Goal: Task Accomplishment & Management: Use online tool/utility

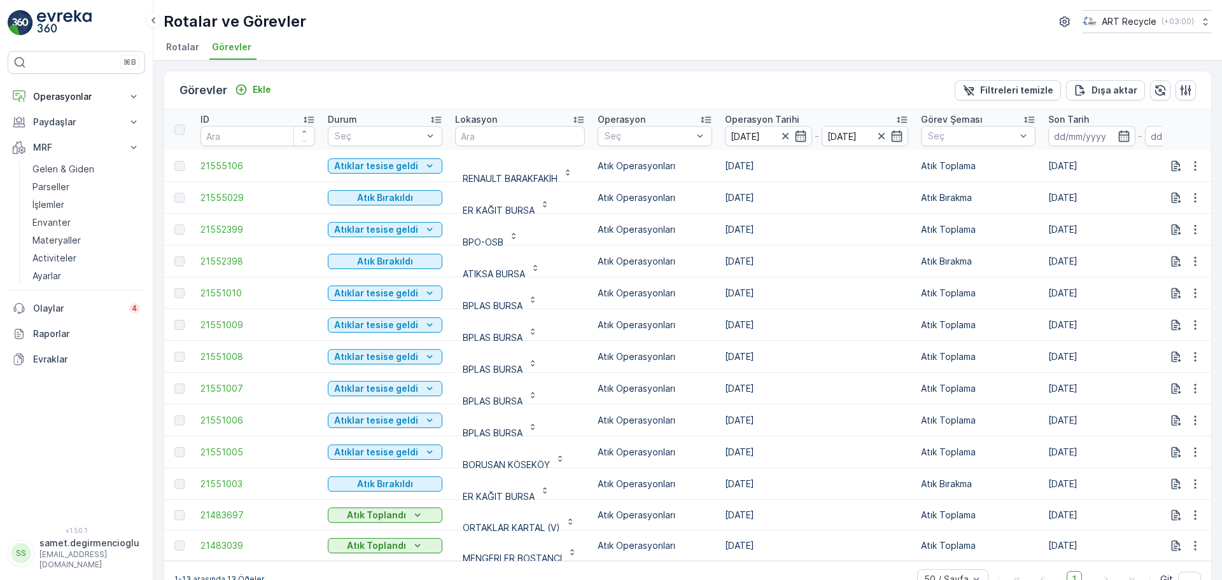
scroll to position [34, 0]
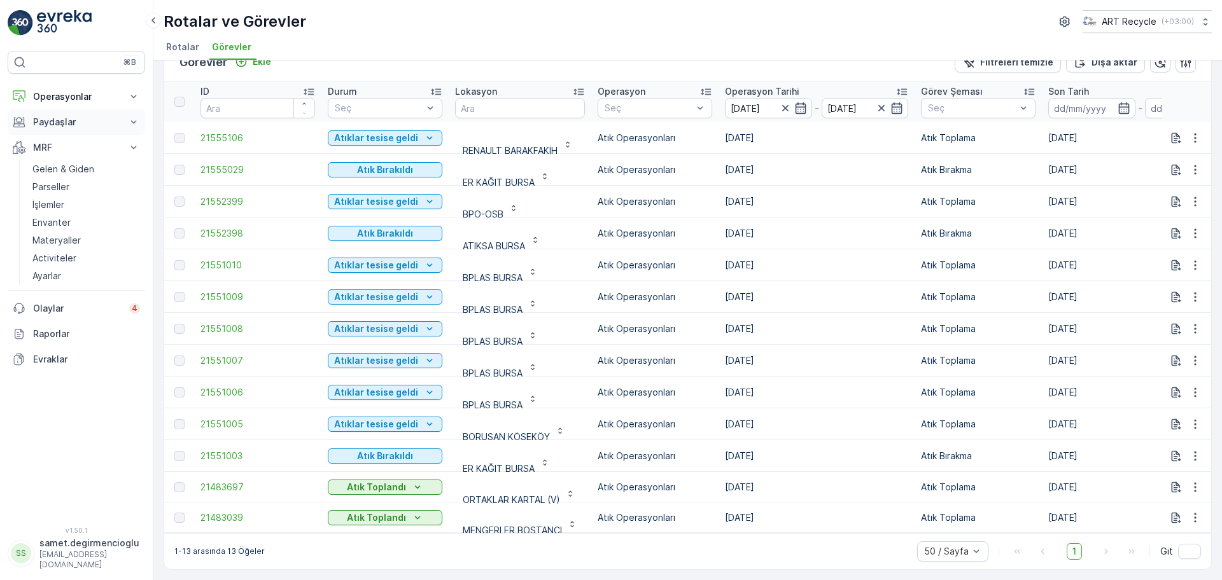
click at [53, 118] on p "Paydaşlar" at bounding box center [76, 122] width 87 height 13
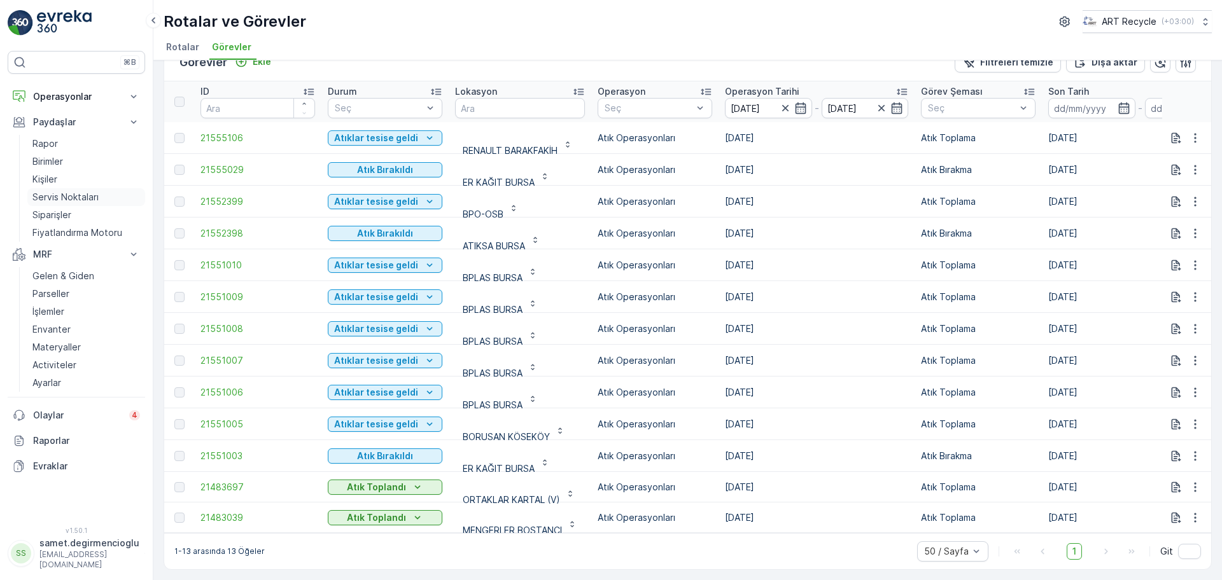
click at [59, 202] on p "Servis Noktaları" at bounding box center [65, 197] width 66 height 13
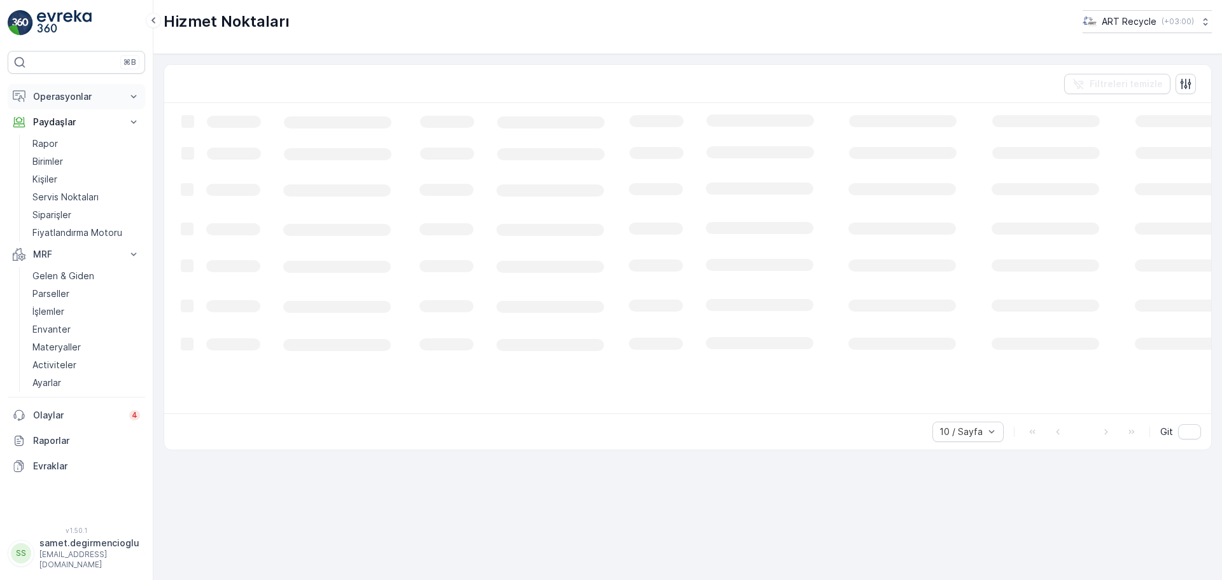
click at [76, 95] on p "Operasyonlar" at bounding box center [76, 96] width 87 height 13
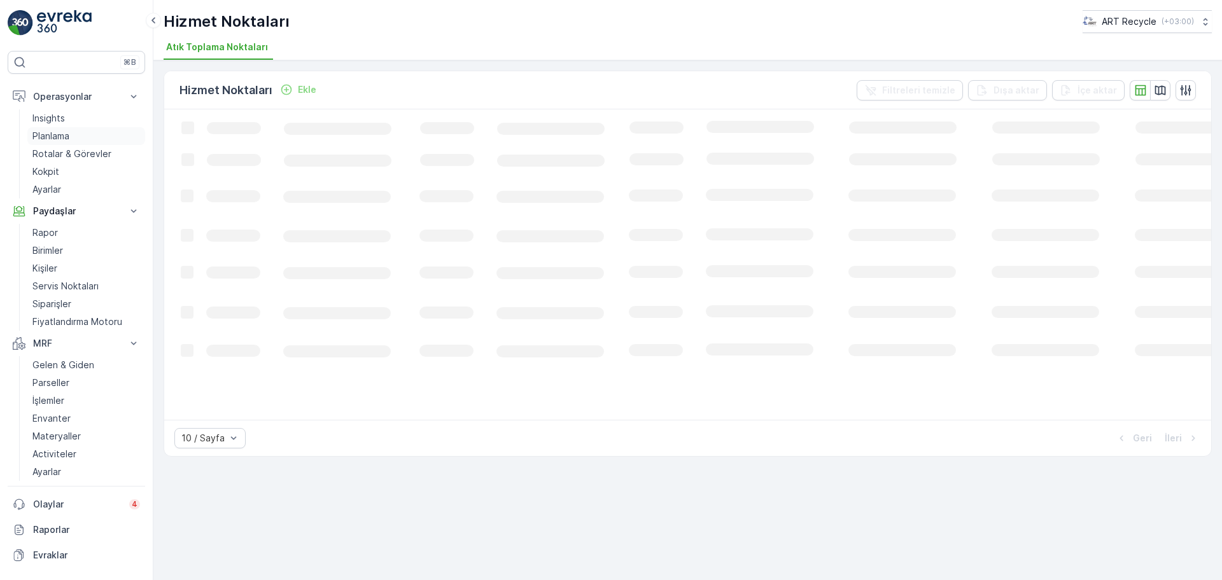
click at [64, 136] on p "Planlama" at bounding box center [50, 136] width 37 height 13
click at [361, 47] on span "Hizmet Noktaları" at bounding box center [349, 47] width 74 height 13
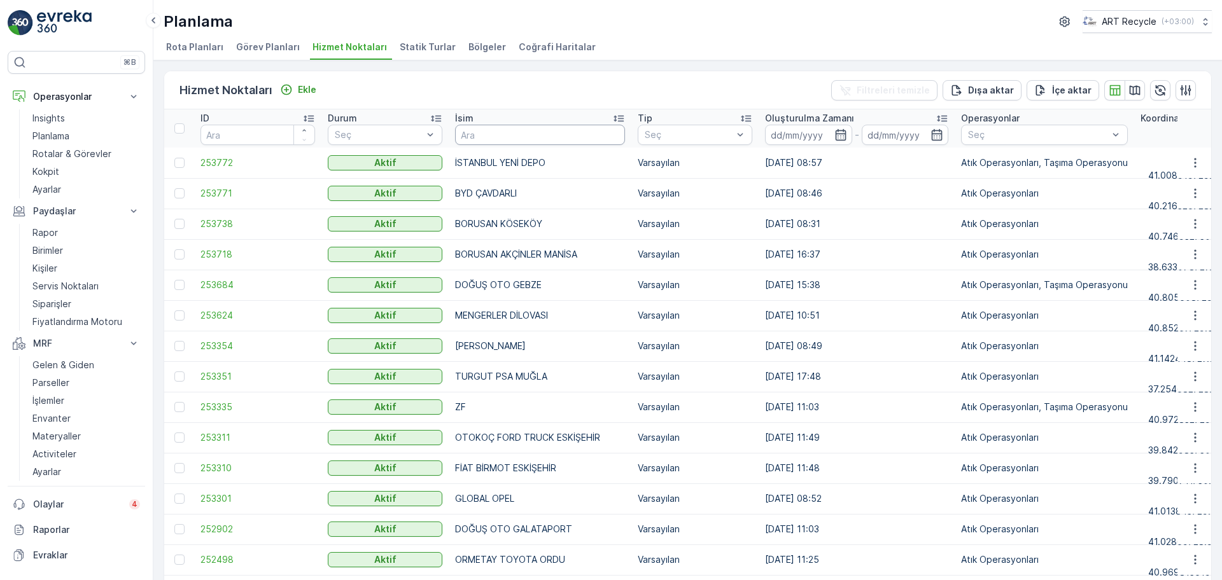
click at [575, 132] on input "text" at bounding box center [540, 135] width 170 height 20
type input "b"
type input "BPLA"
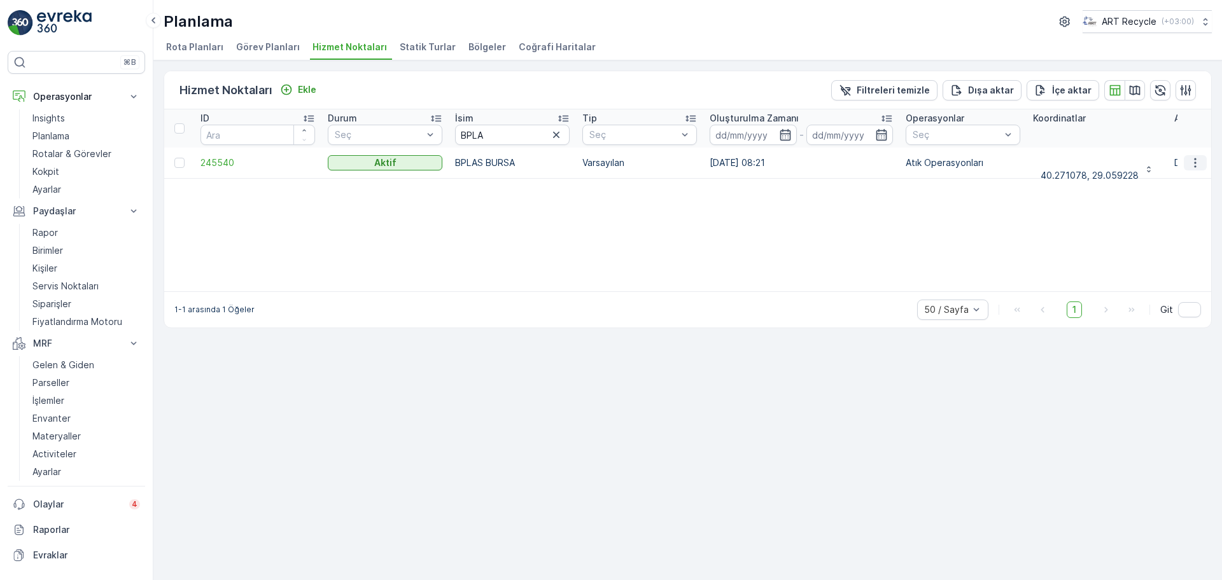
click at [1202, 160] on button "button" at bounding box center [1195, 162] width 23 height 15
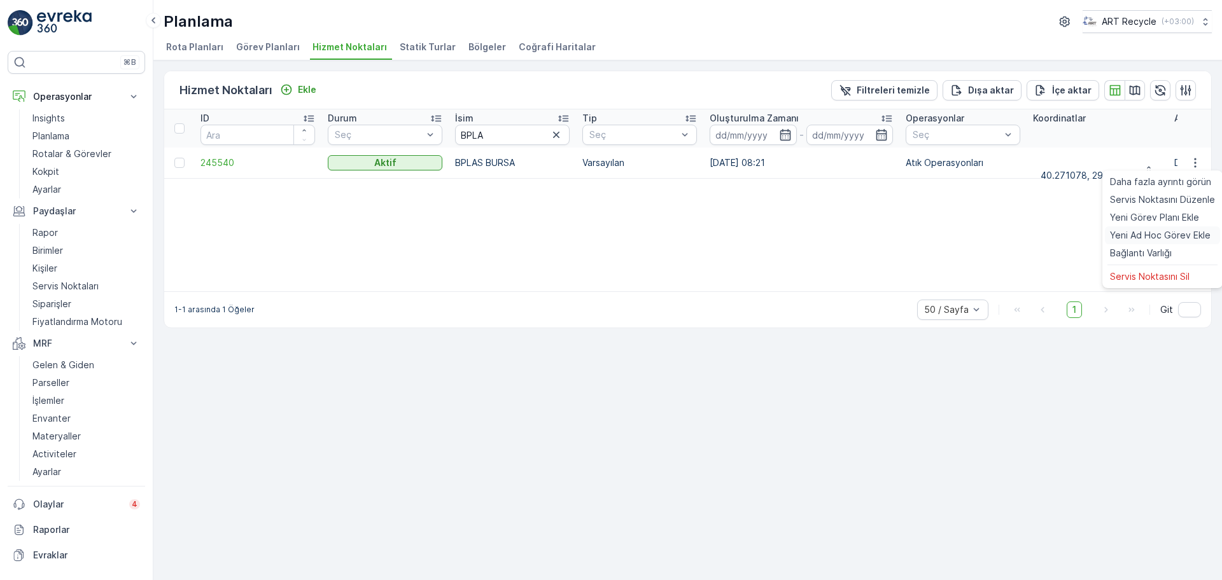
click at [1164, 234] on span "Yeni Ad Hoc Görev Ekle" at bounding box center [1160, 235] width 101 height 13
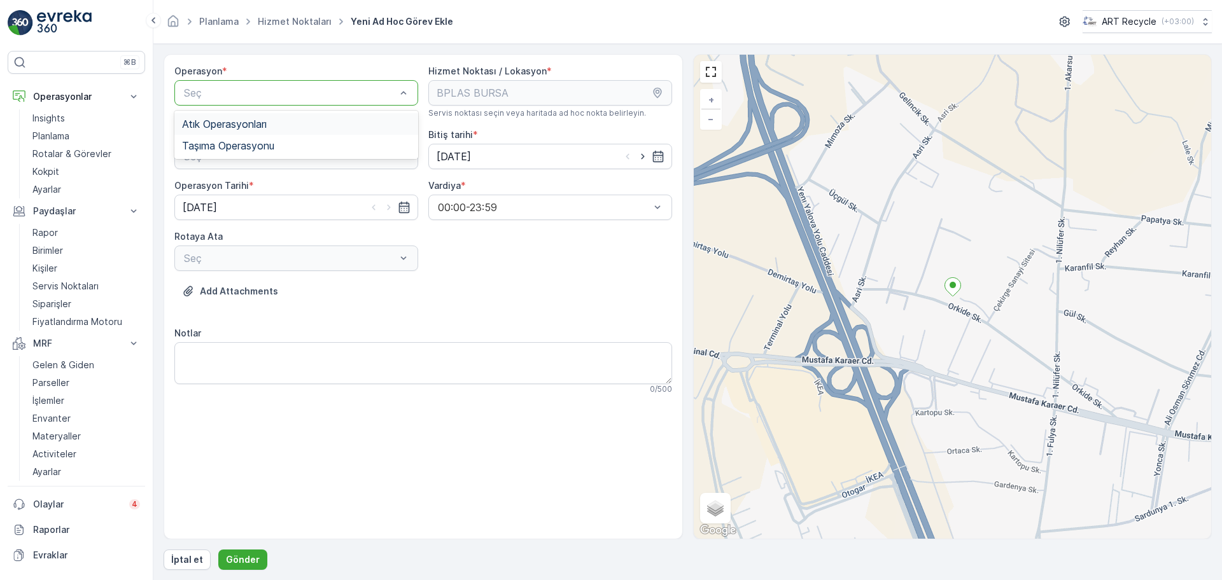
click at [307, 127] on div "Atık Operasyonları" at bounding box center [296, 123] width 228 height 11
click at [281, 192] on div "Atık Toplama" at bounding box center [296, 187] width 228 height 11
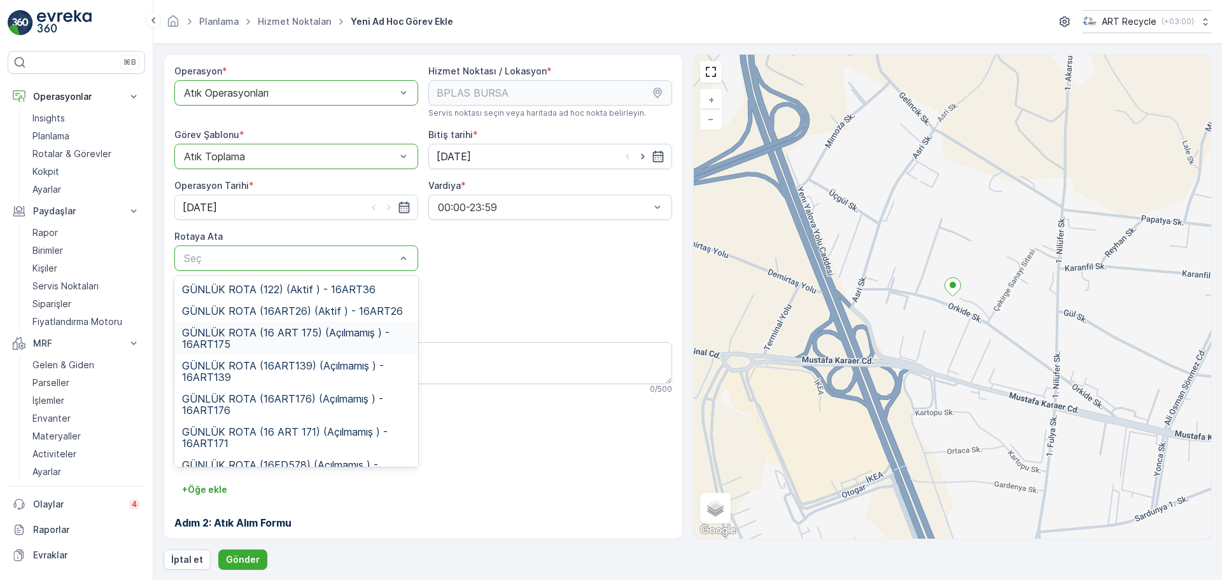
click at [290, 335] on span "GÜNLÜK ROTA (16 ART 175) (Açılmamış ) - 16ART175" at bounding box center [296, 338] width 228 height 23
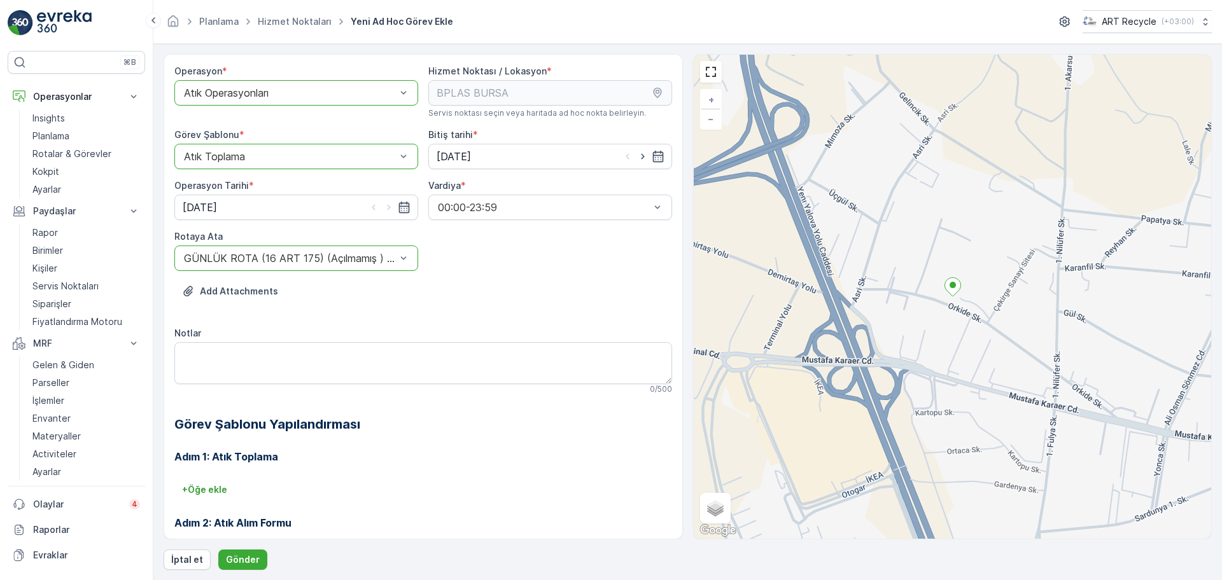
click at [560, 317] on div "Operasyon * option Atık Operasyonları, selected. Atık Operasyonları Hizmet Nokt…" at bounding box center [423, 351] width 498 height 573
click at [251, 552] on button "Gönder" at bounding box center [242, 560] width 49 height 20
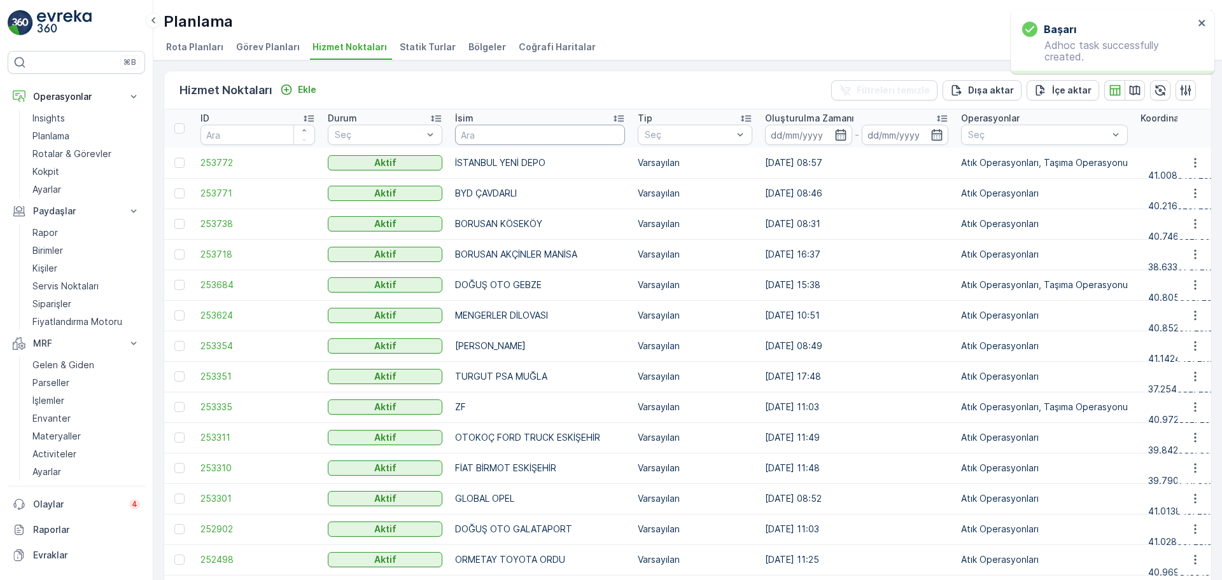
click at [501, 130] on input "text" at bounding box center [540, 135] width 170 height 20
type input "B"
type input "[PERSON_NAME]"
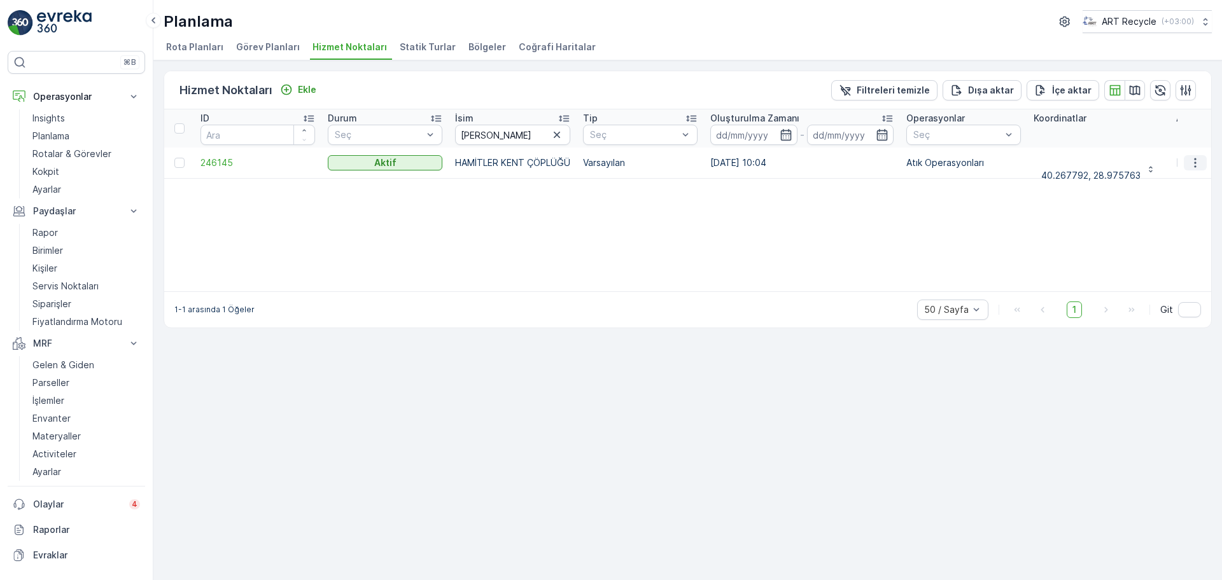
click at [1189, 164] on icon "button" at bounding box center [1195, 163] width 13 height 13
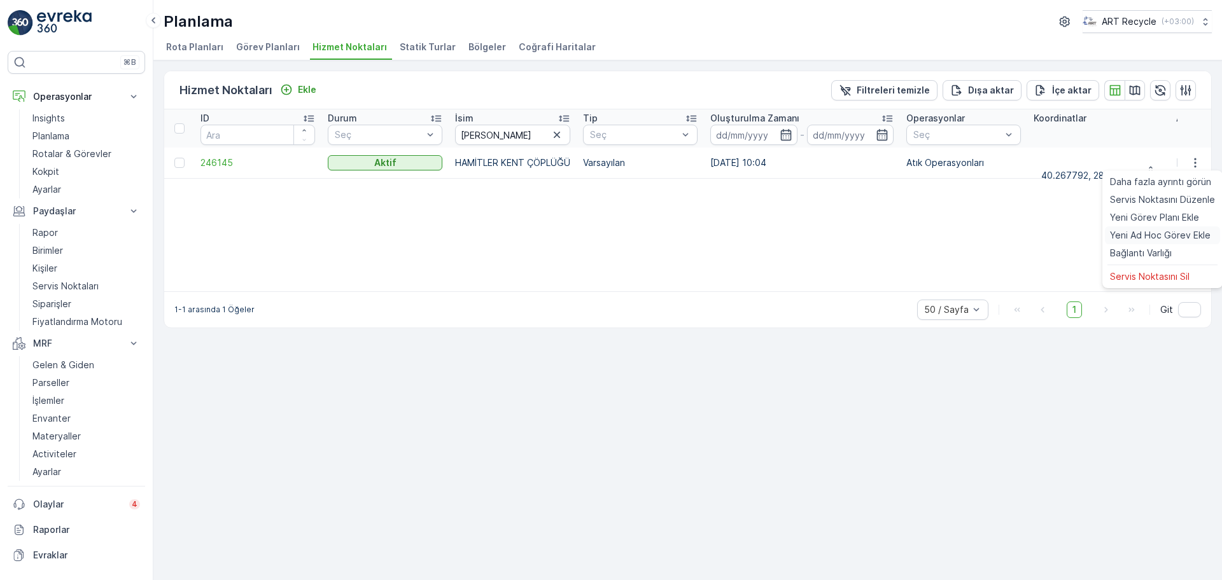
click at [1159, 227] on div "Yeni Ad Hoc Görev Ekle" at bounding box center [1162, 236] width 115 height 18
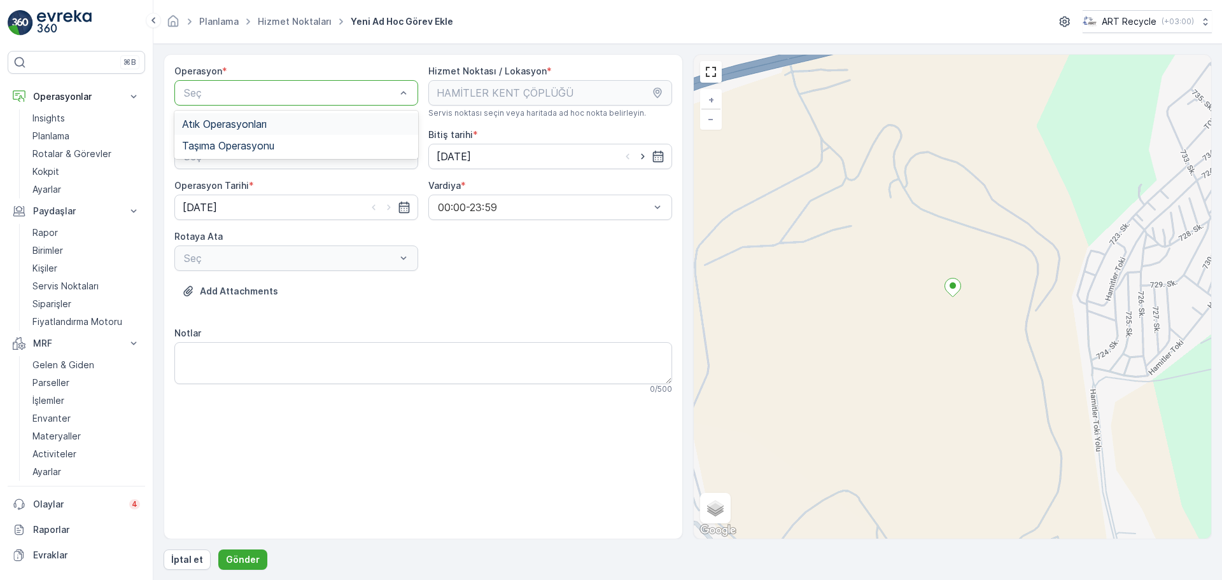
click at [235, 119] on span "Atık Operasyonları" at bounding box center [224, 123] width 85 height 11
click at [255, 185] on div "Atık Toplama" at bounding box center [296, 187] width 228 height 11
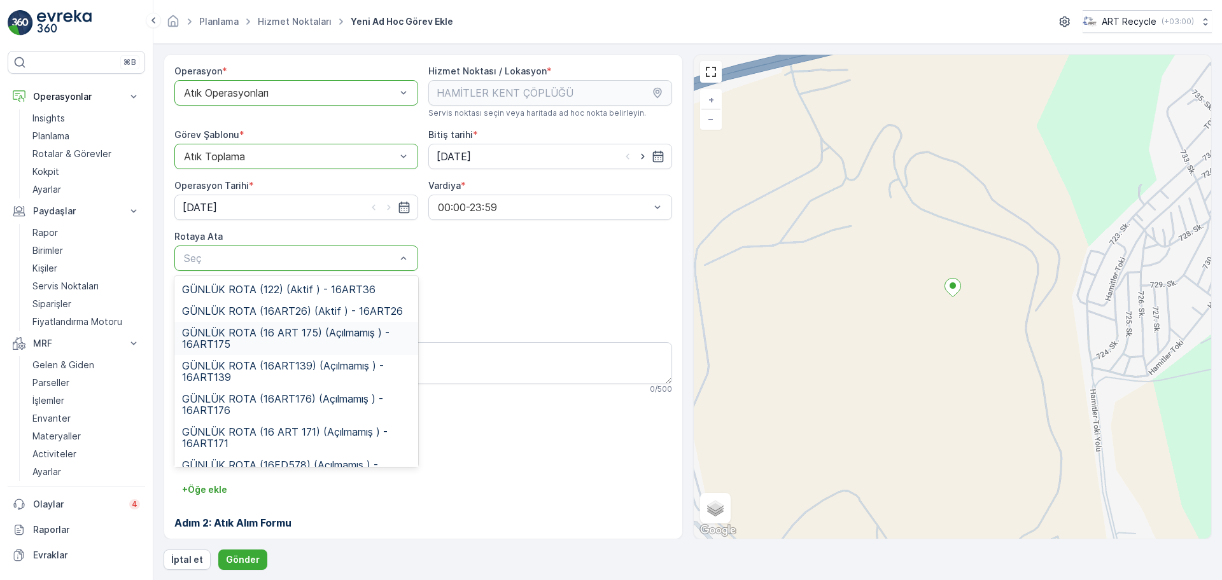
click at [269, 332] on span "GÜNLÜK ROTA (16 ART 175) (Açılmamış ) - 16ART175" at bounding box center [296, 338] width 228 height 23
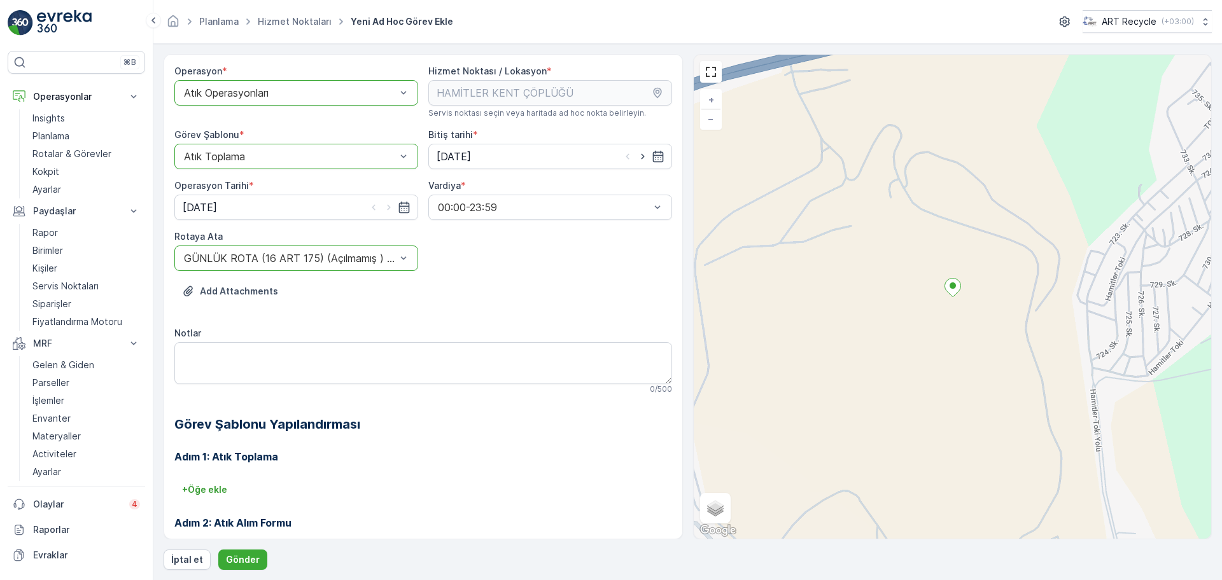
click at [491, 311] on div "Add Attachments" at bounding box center [423, 299] width 498 height 36
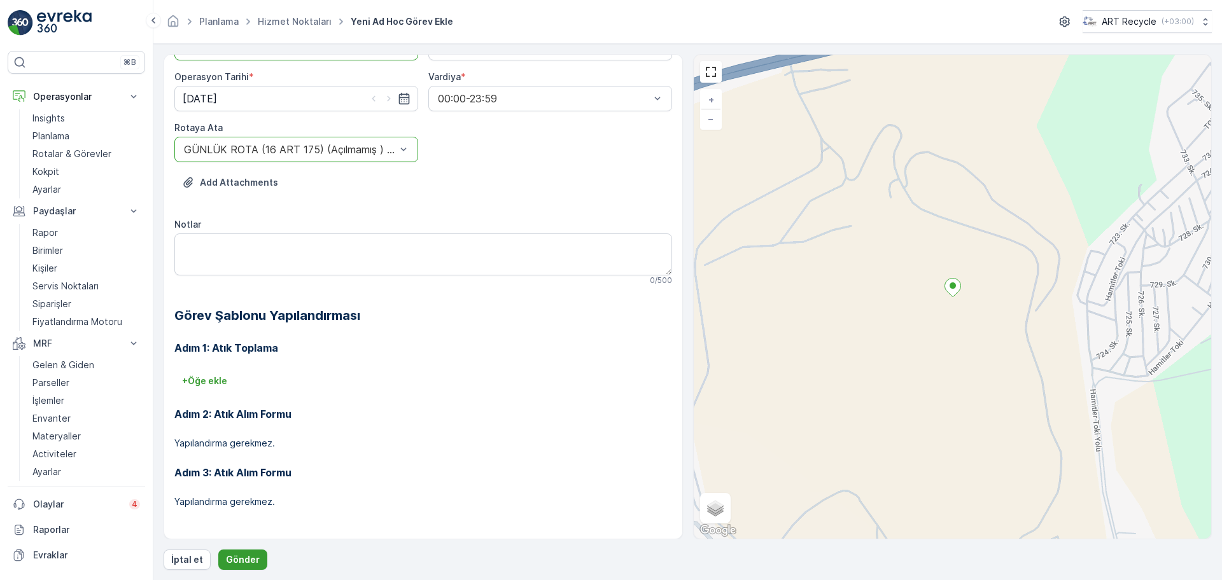
click at [249, 557] on p "Gönder" at bounding box center [243, 560] width 34 height 13
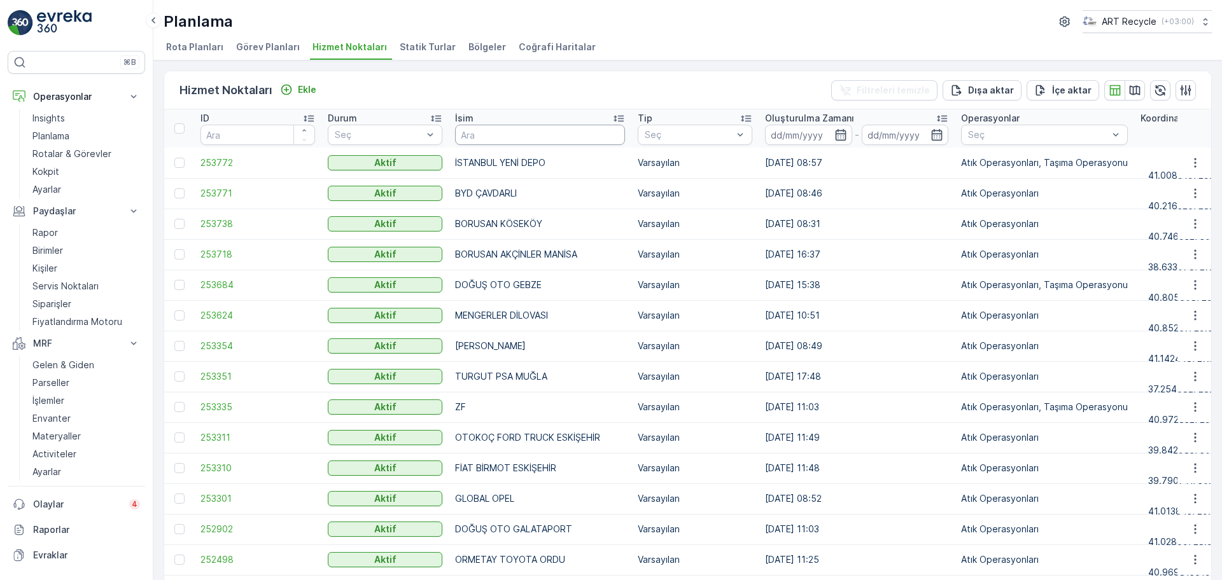
click at [526, 125] on input "text" at bounding box center [540, 135] width 170 height 20
type input "H"
type input "BPO"
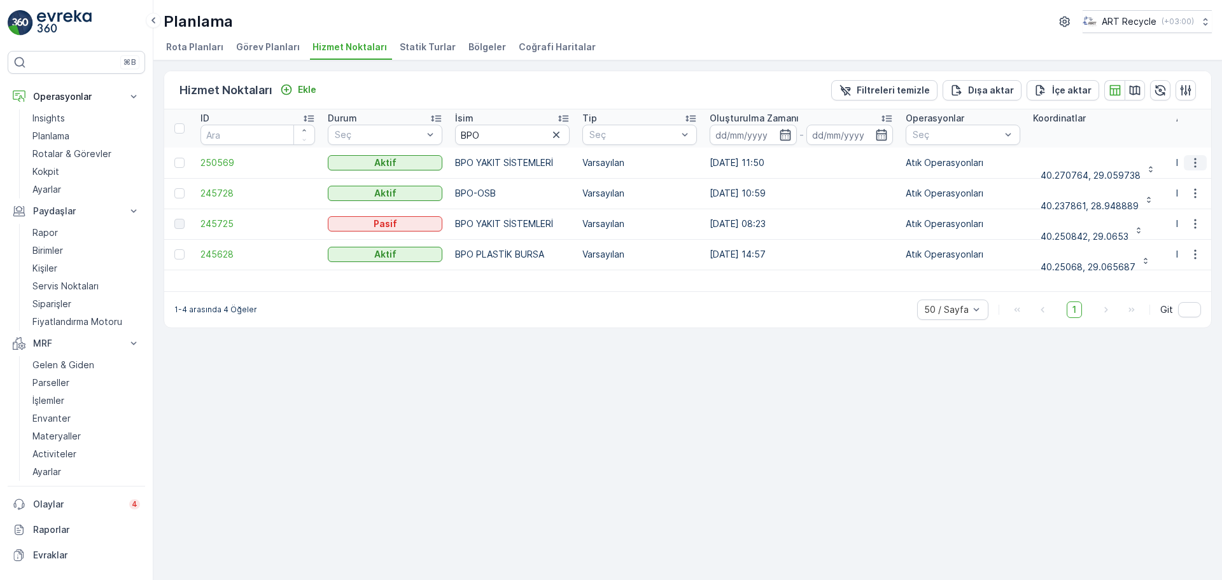
click at [1196, 164] on icon "button" at bounding box center [1195, 163] width 13 height 13
click at [1158, 237] on span "Yeni Ad Hoc Görev Ekle" at bounding box center [1160, 235] width 101 height 13
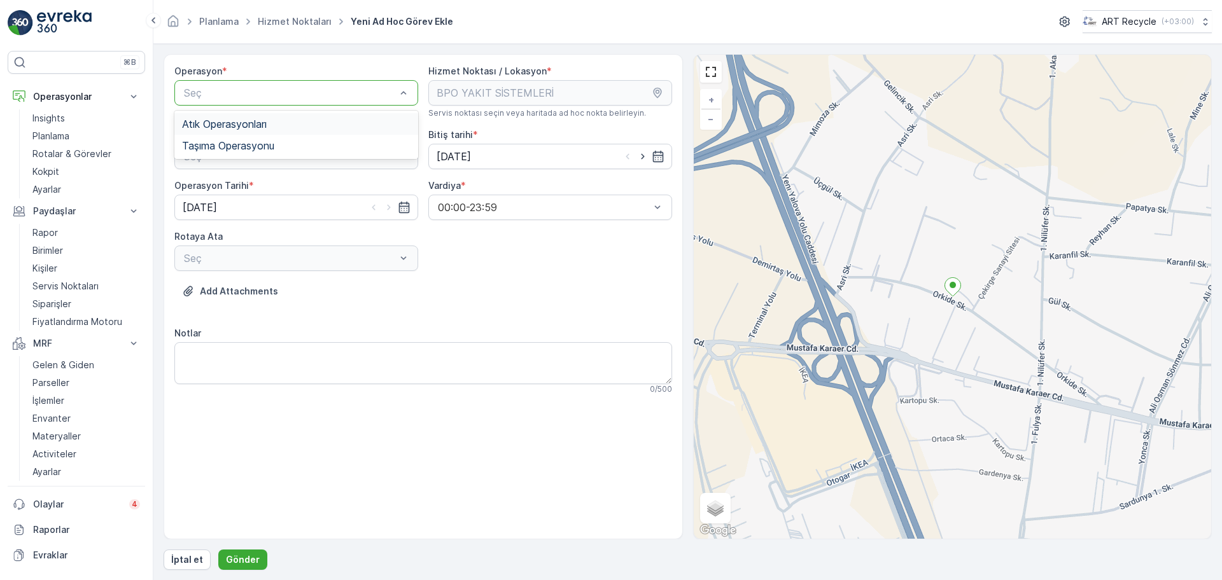
click at [301, 129] on div "Atık Operasyonları" at bounding box center [296, 123] width 228 height 11
click at [267, 182] on div "Atık Toplama" at bounding box center [296, 187] width 228 height 11
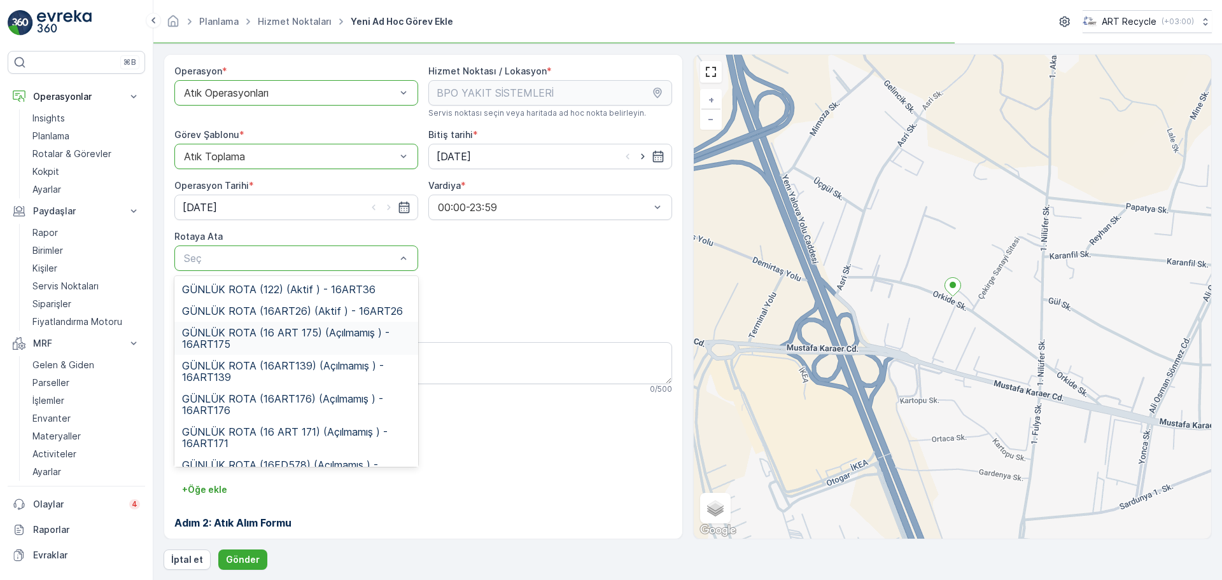
click at [266, 335] on span "GÜNLÜK ROTA (16 ART 175) (Açılmamış ) - 16ART175" at bounding box center [296, 338] width 228 height 23
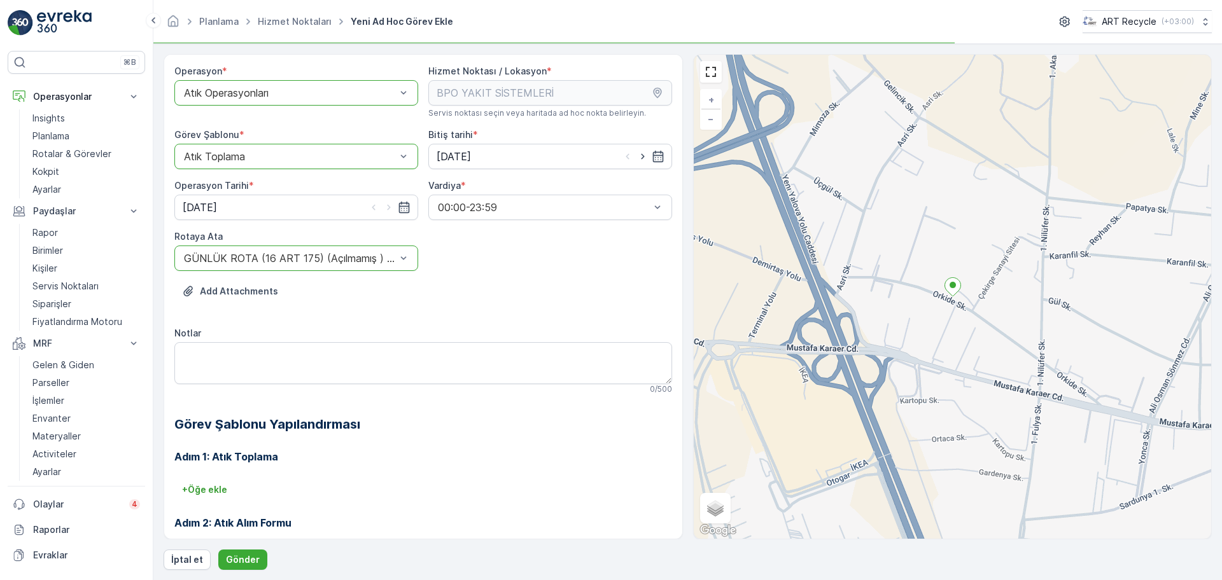
click at [449, 284] on div "Add Attachments" at bounding box center [423, 299] width 498 height 36
click at [240, 554] on p "Gönder" at bounding box center [243, 560] width 34 height 13
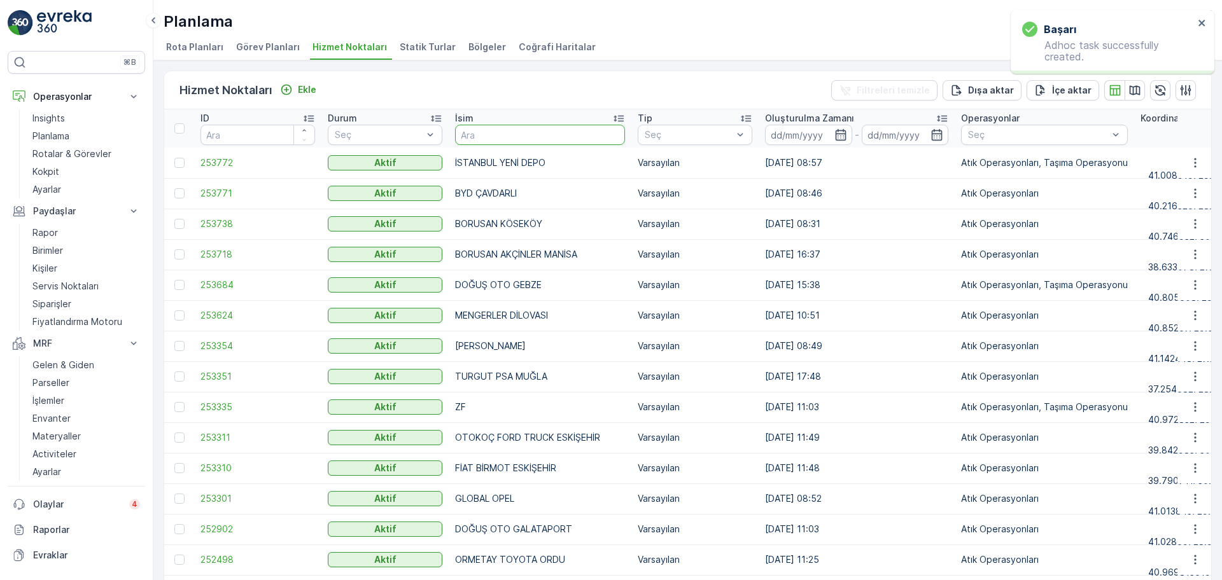
click at [561, 127] on input "text" at bounding box center [540, 135] width 170 height 20
type input "BPO"
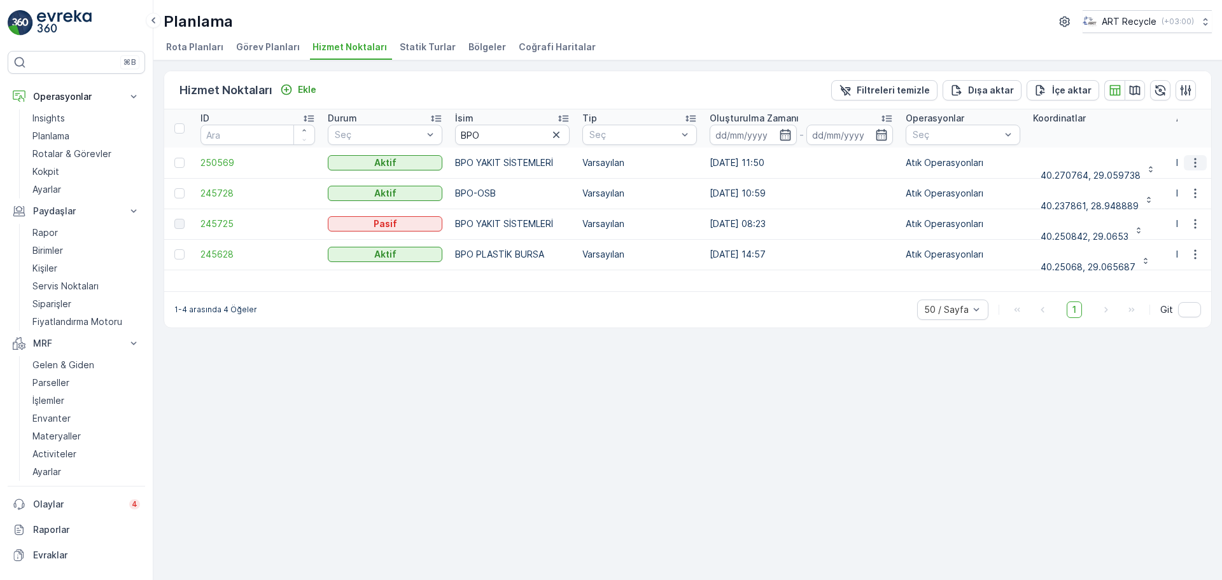
click at [1198, 160] on icon "button" at bounding box center [1195, 163] width 13 height 13
click at [1161, 227] on div "Yeni Ad Hoc Görev Ekle" at bounding box center [1162, 236] width 115 height 18
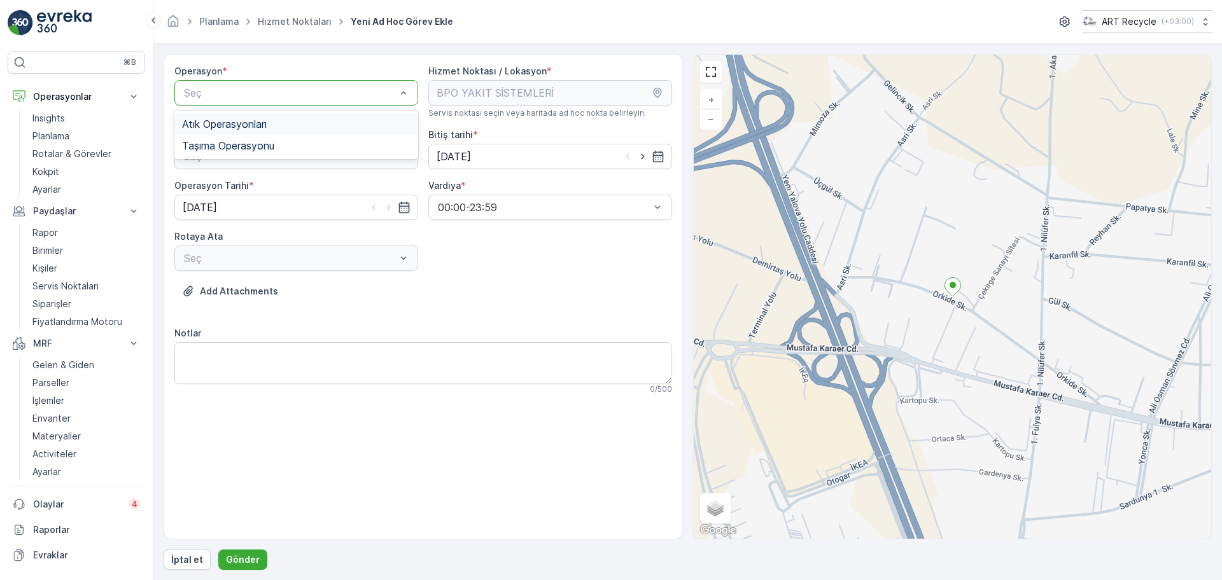
click at [302, 119] on div "Atık Operasyonları" at bounding box center [296, 123] width 228 height 11
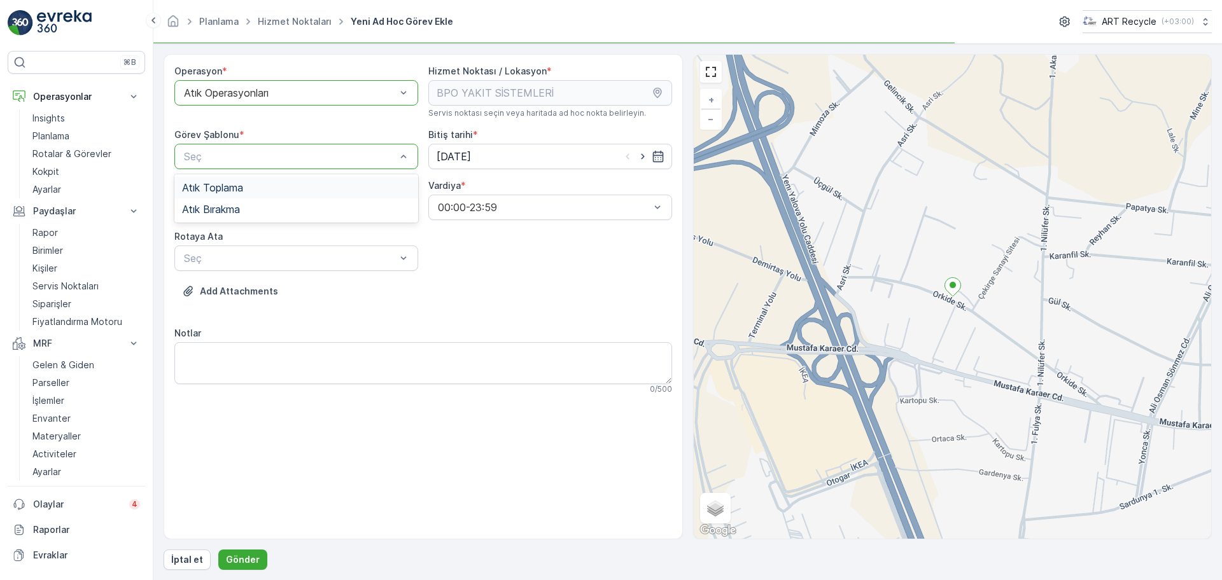
click at [276, 185] on div "Atık Toplama" at bounding box center [296, 187] width 228 height 11
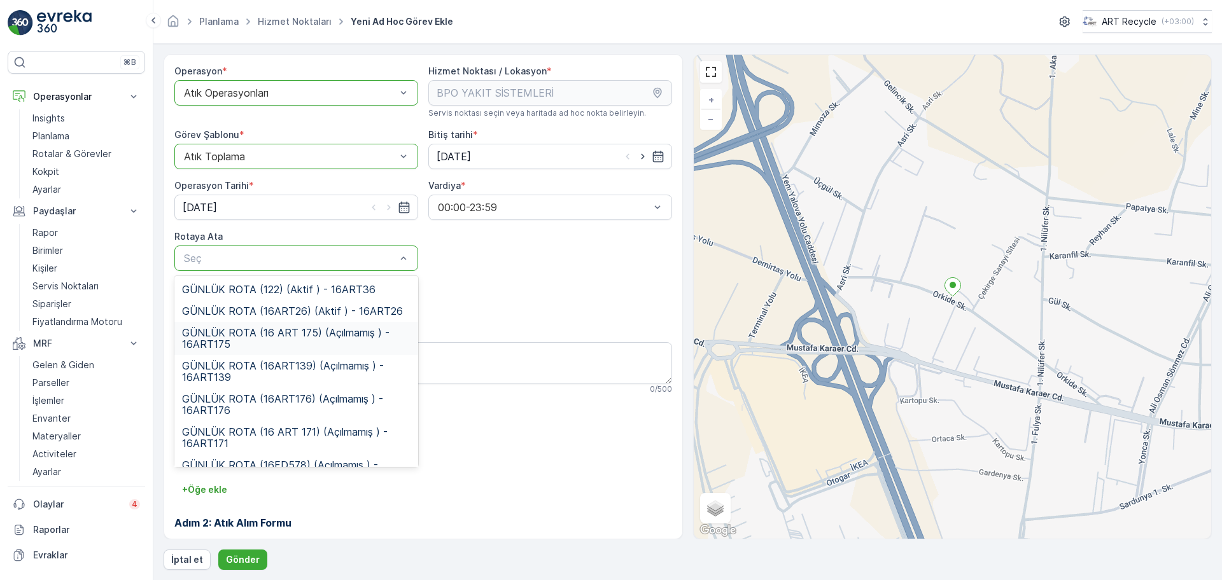
click at [332, 345] on span "GÜNLÜK ROTA (16 ART 175) (Açılmamış ) - 16ART175" at bounding box center [296, 338] width 228 height 23
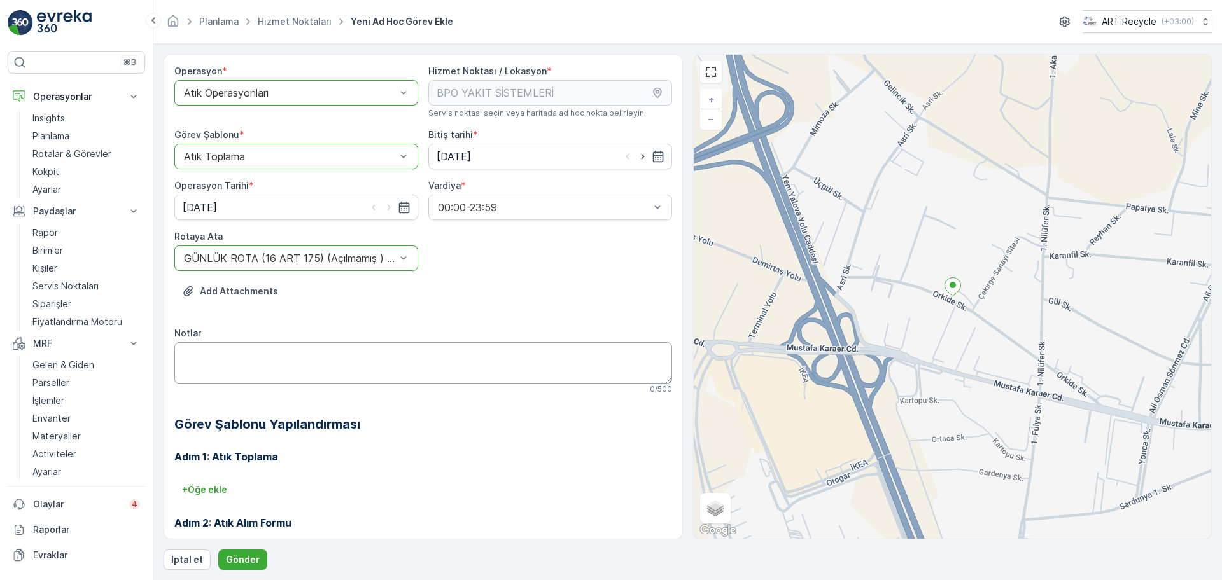
drag, startPoint x: 498, startPoint y: 309, endPoint x: 436, endPoint y: 353, distance: 75.4
click at [498, 309] on div "Add Attachments" at bounding box center [423, 299] width 498 height 36
click at [246, 556] on p "Gönder" at bounding box center [243, 560] width 34 height 13
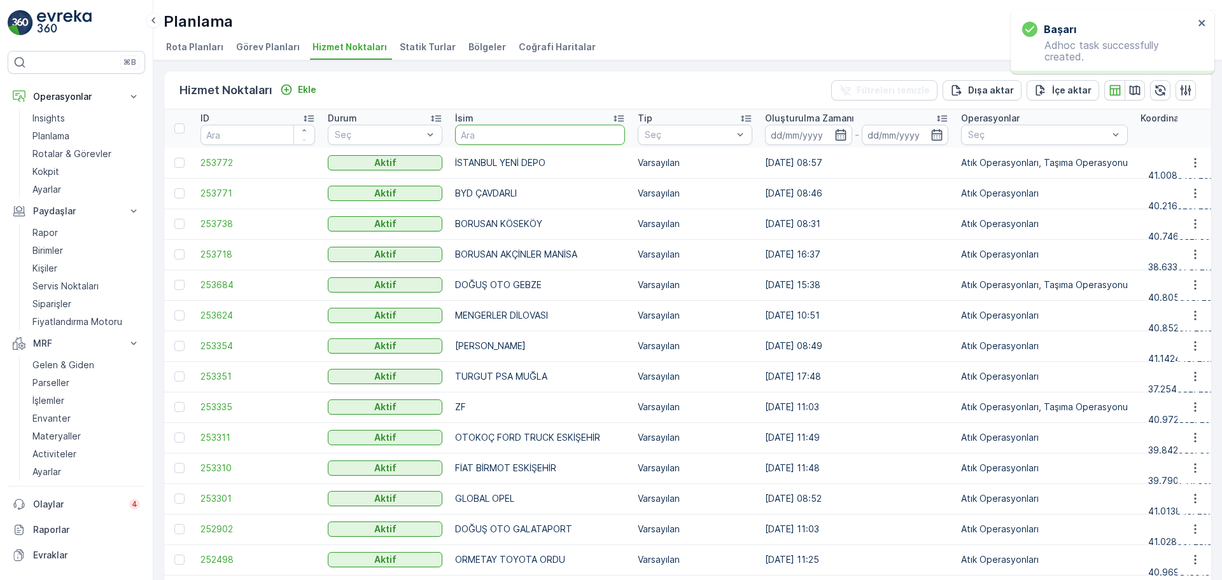
click at [509, 142] on input "text" at bounding box center [540, 135] width 170 height 20
type input "ATIKSA"
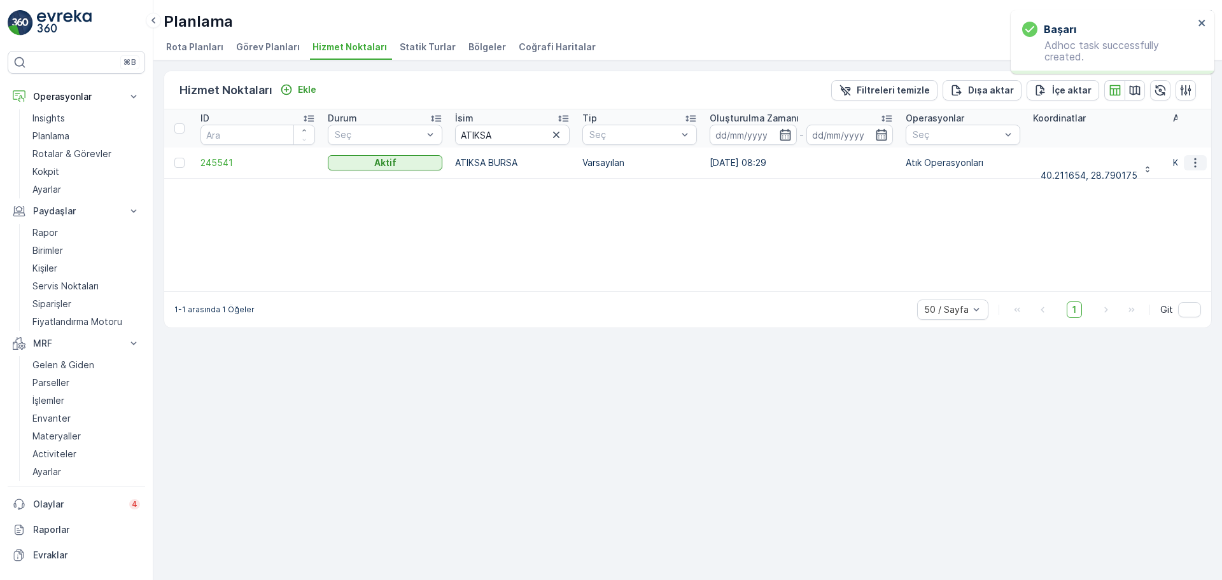
click at [1195, 158] on icon "button" at bounding box center [1195, 163] width 2 height 10
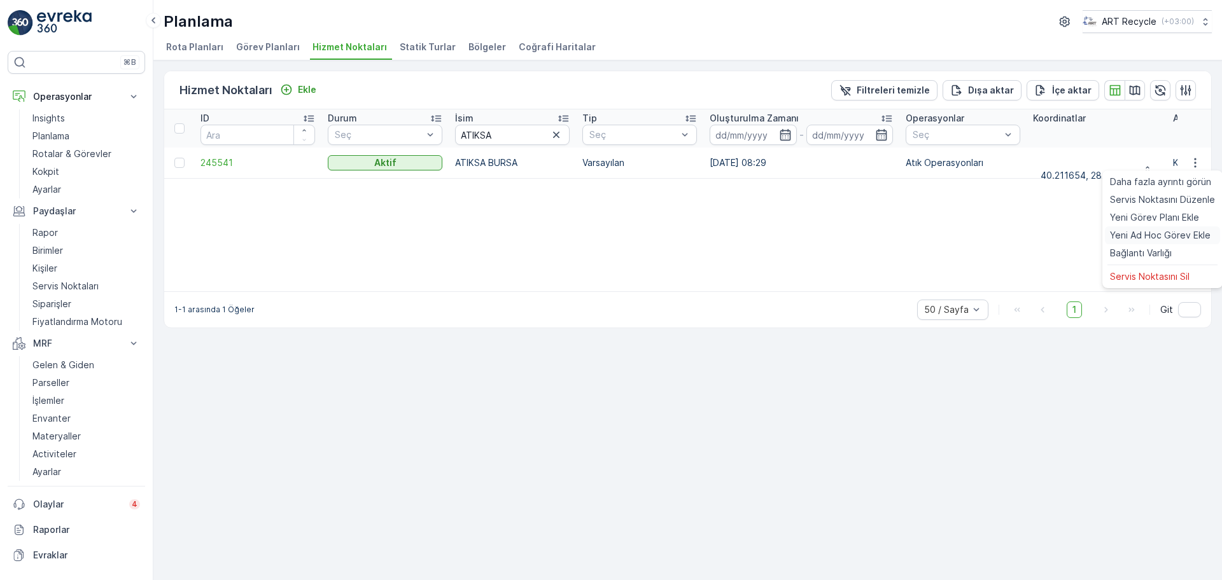
click at [1158, 234] on span "Yeni Ad Hoc Görev Ekle" at bounding box center [1160, 235] width 101 height 13
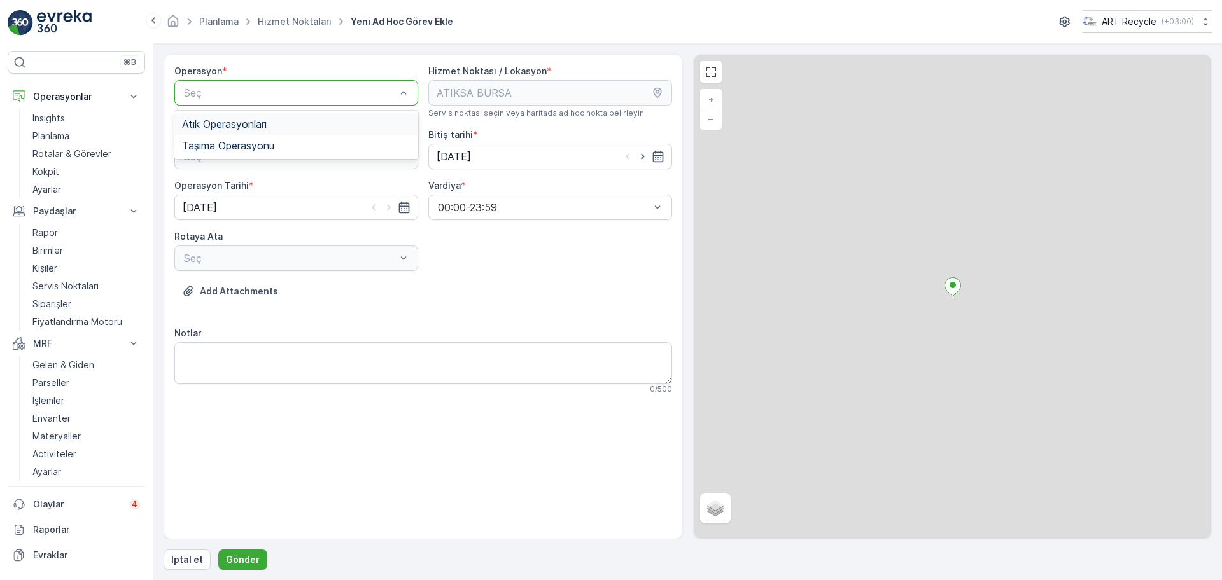
click at [253, 121] on span "Atık Operasyonları" at bounding box center [224, 123] width 85 height 11
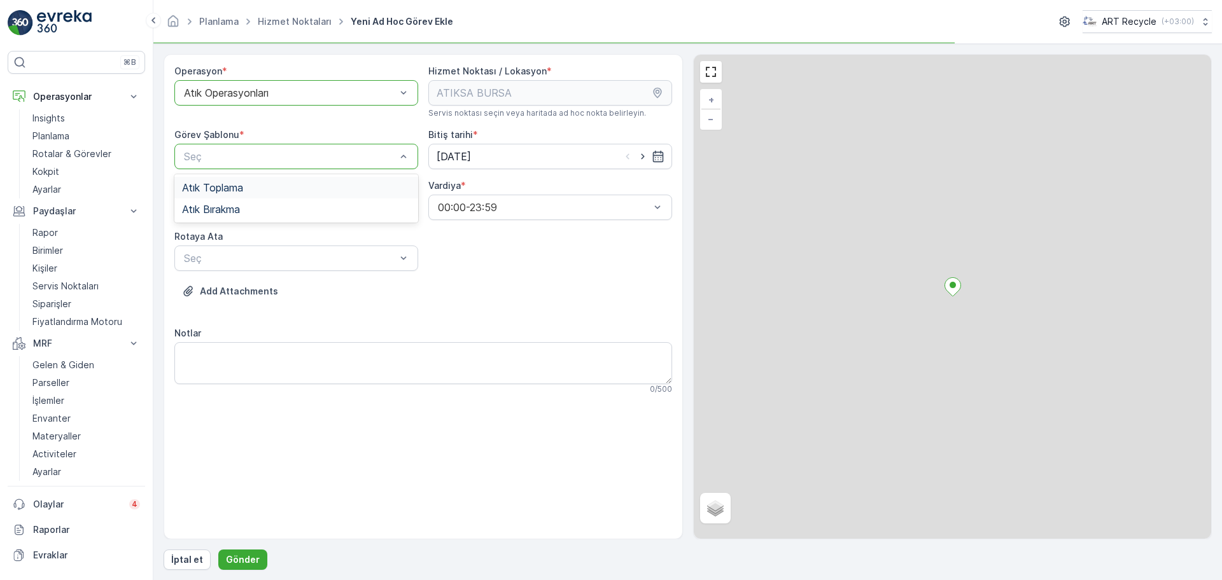
click at [260, 144] on div "Seç" at bounding box center [296, 156] width 244 height 25
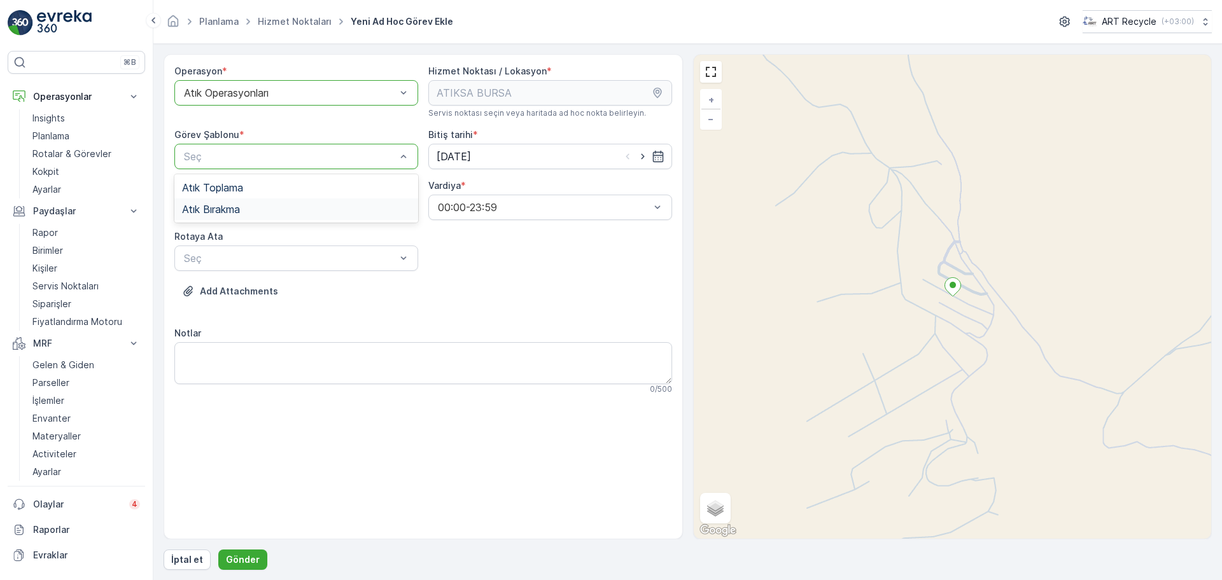
click at [250, 213] on div "Atık Bırakma" at bounding box center [296, 209] width 228 height 11
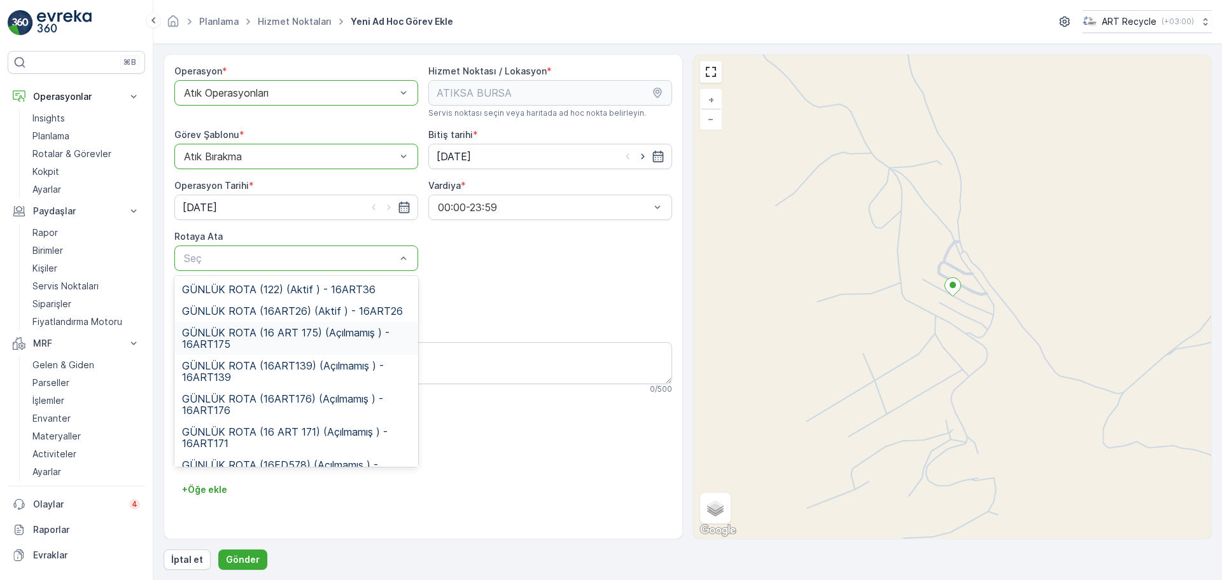
click at [290, 336] on span "GÜNLÜK ROTA (16 ART 175) (Açılmamış ) - 16ART175" at bounding box center [296, 338] width 228 height 23
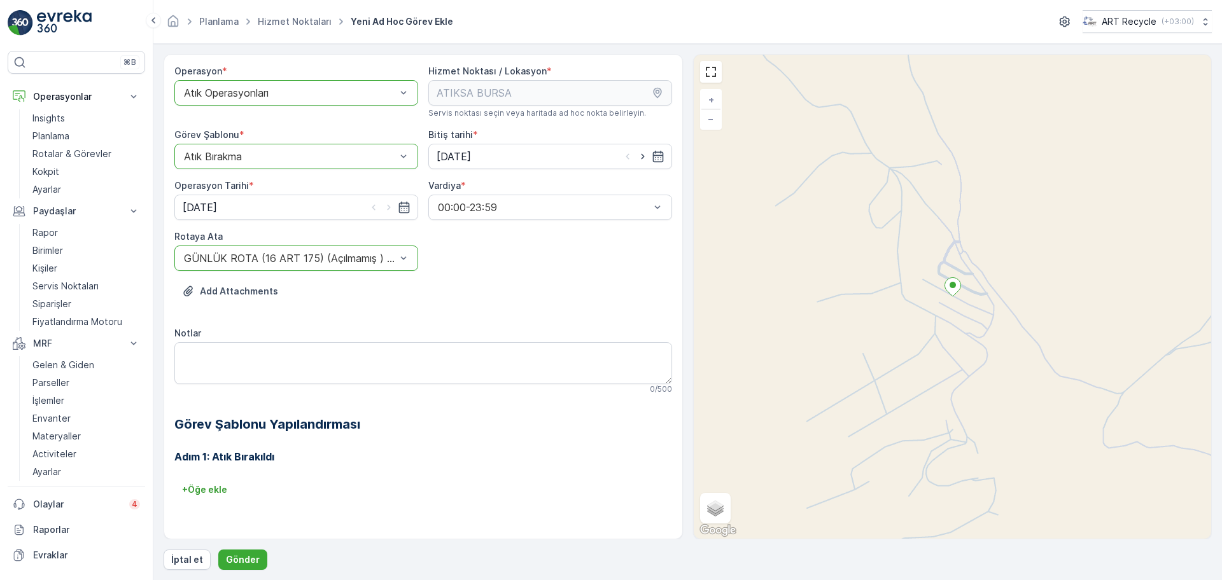
click at [321, 236] on div "Rotaya Ata" at bounding box center [296, 236] width 244 height 13
click at [314, 258] on div at bounding box center [290, 258] width 214 height 11
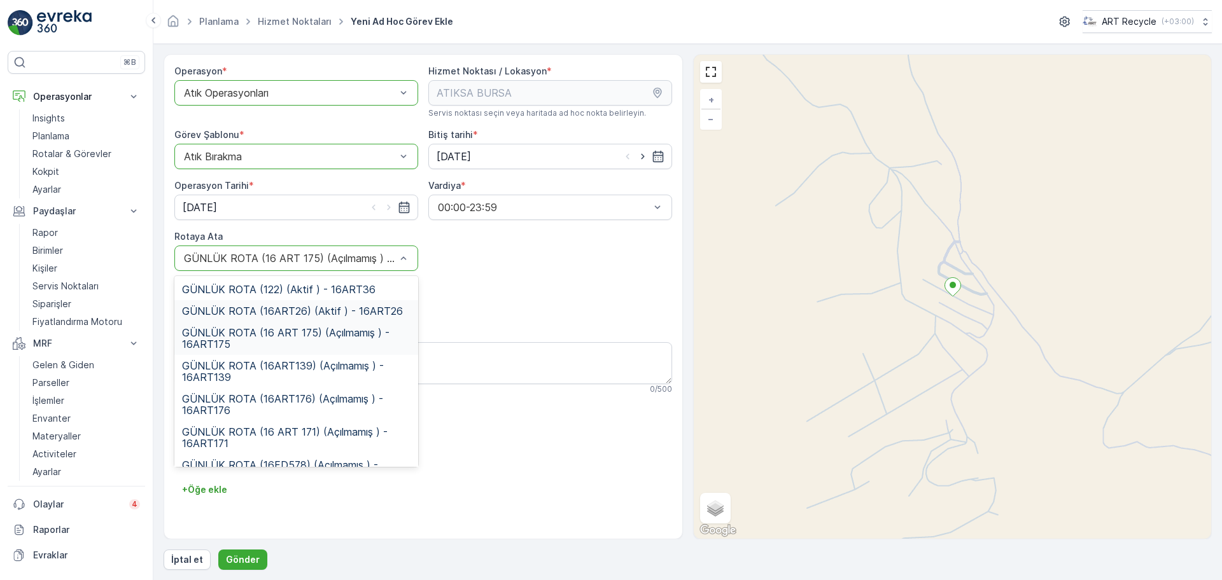
click at [324, 309] on span "GÜNLÜK ROTA (16ART26) (Aktif ) - 16ART26" at bounding box center [292, 310] width 221 height 11
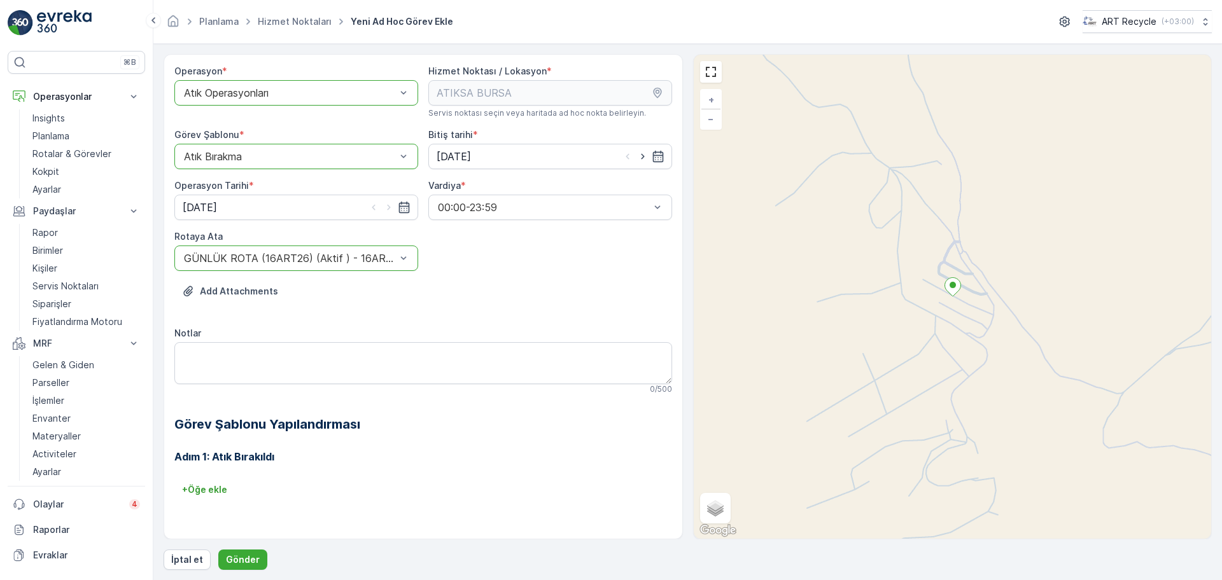
click at [515, 318] on div "Operasyon * option Atık Operasyonları, selected. Atık Operasyonları Hizmet Nokt…" at bounding box center [423, 293] width 498 height 456
click at [247, 566] on p "Gönder" at bounding box center [243, 560] width 34 height 13
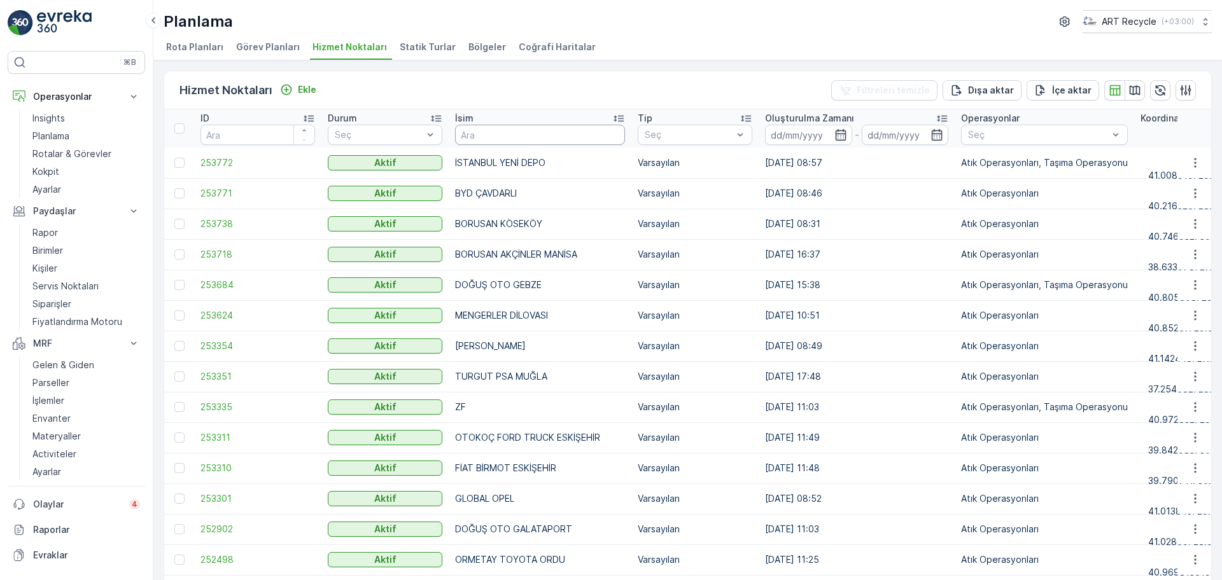
click at [538, 134] on input "text" at bounding box center [540, 135] width 170 height 20
type input "BARAKF"
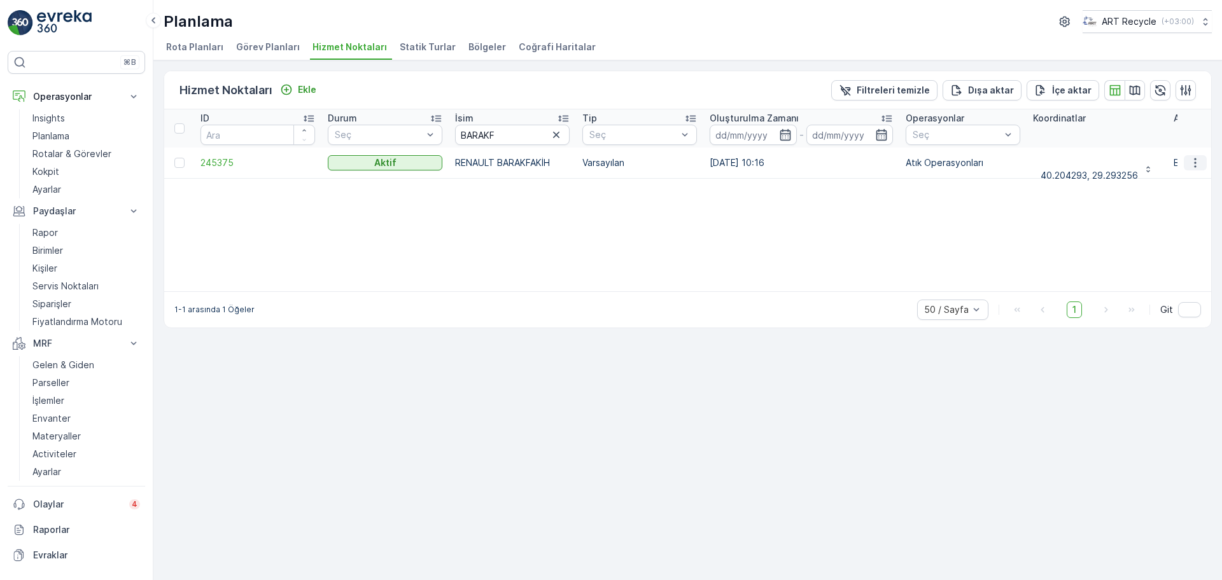
click at [1200, 162] on icon "button" at bounding box center [1195, 163] width 13 height 13
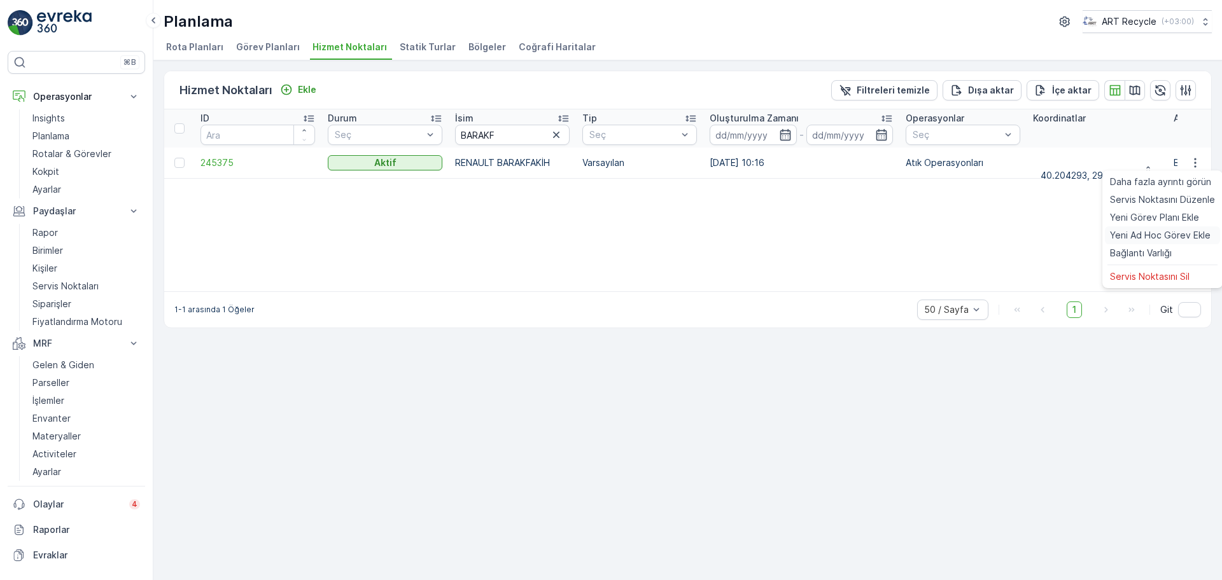
click at [1160, 234] on span "Yeni Ad Hoc Görev Ekle" at bounding box center [1160, 235] width 101 height 13
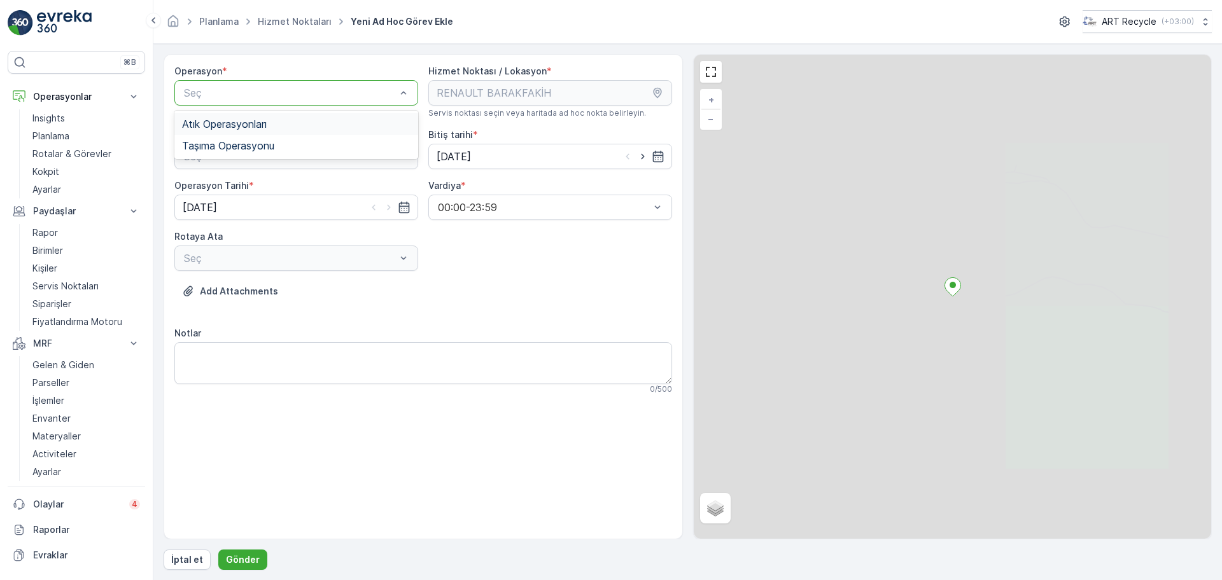
click at [306, 120] on div "Atık Operasyonları" at bounding box center [296, 123] width 228 height 11
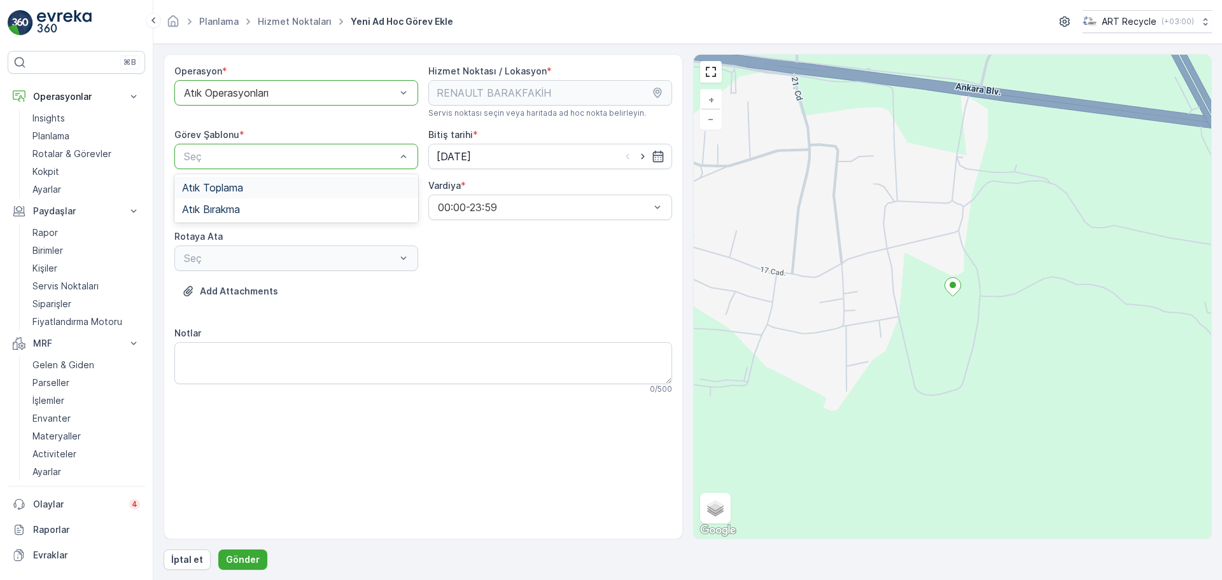
click at [256, 193] on div "Atık Toplama" at bounding box center [296, 187] width 228 height 11
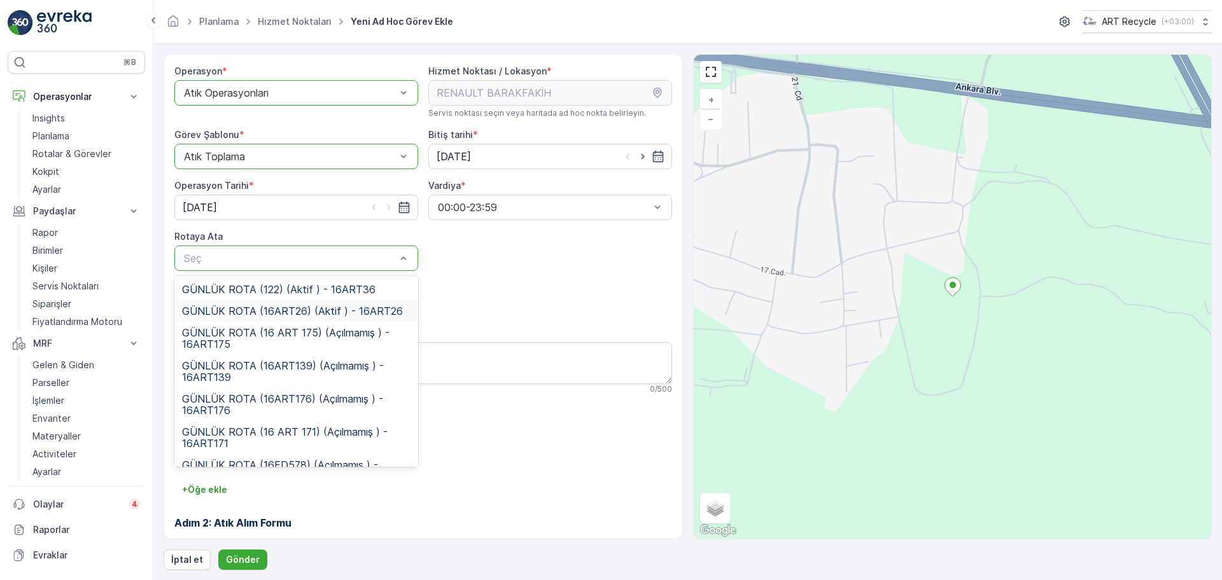
click at [300, 314] on span "GÜNLÜK ROTA (16ART26) (Aktif ) - 16ART26" at bounding box center [292, 310] width 221 height 11
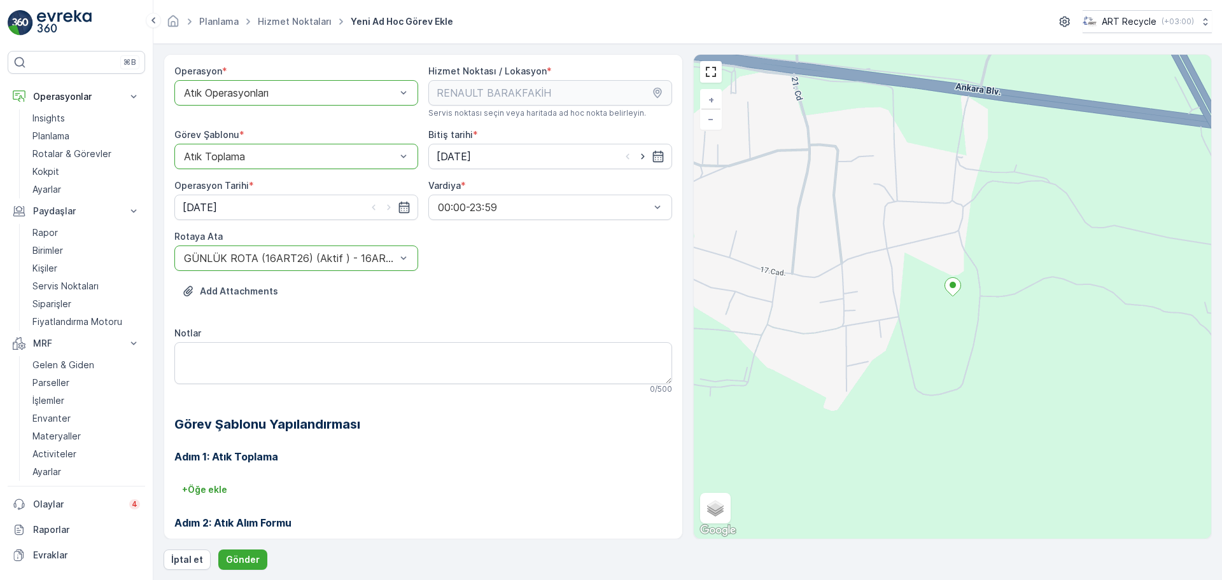
click at [524, 310] on div "Add Attachments" at bounding box center [423, 299] width 498 height 36
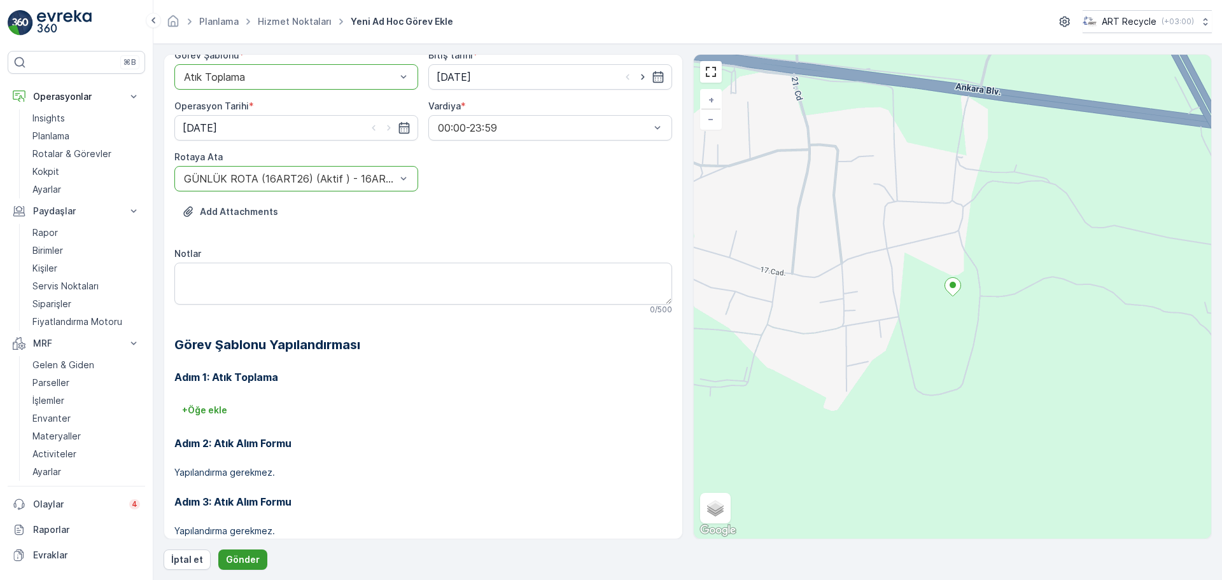
click at [237, 557] on p "Gönder" at bounding box center [243, 560] width 34 height 13
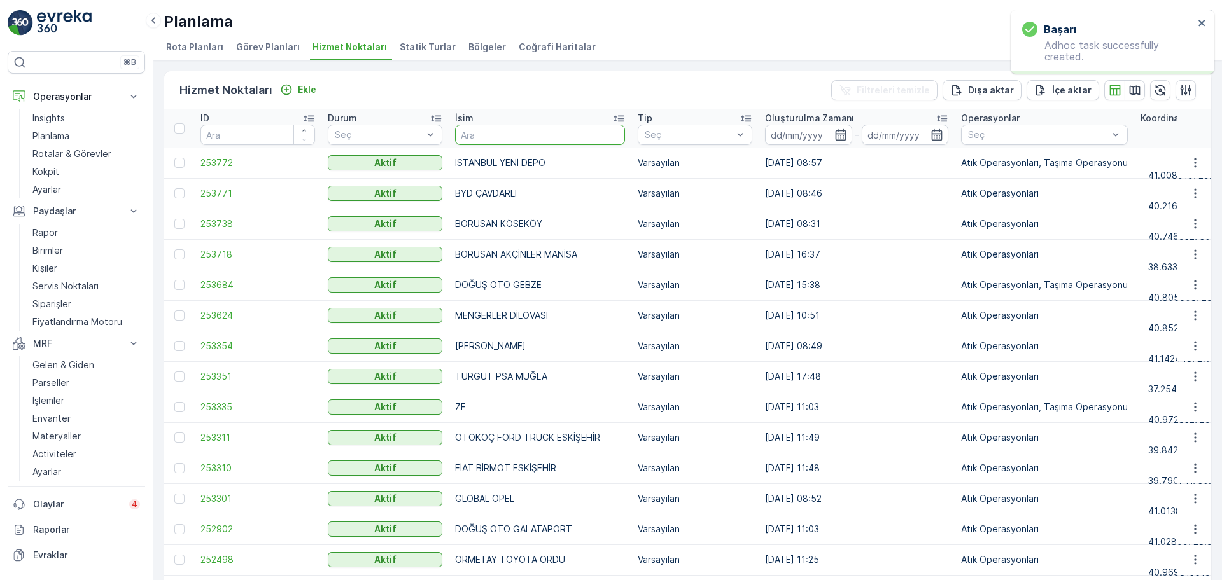
click at [547, 140] on input "text" at bounding box center [540, 135] width 170 height 20
type input "BARAKF"
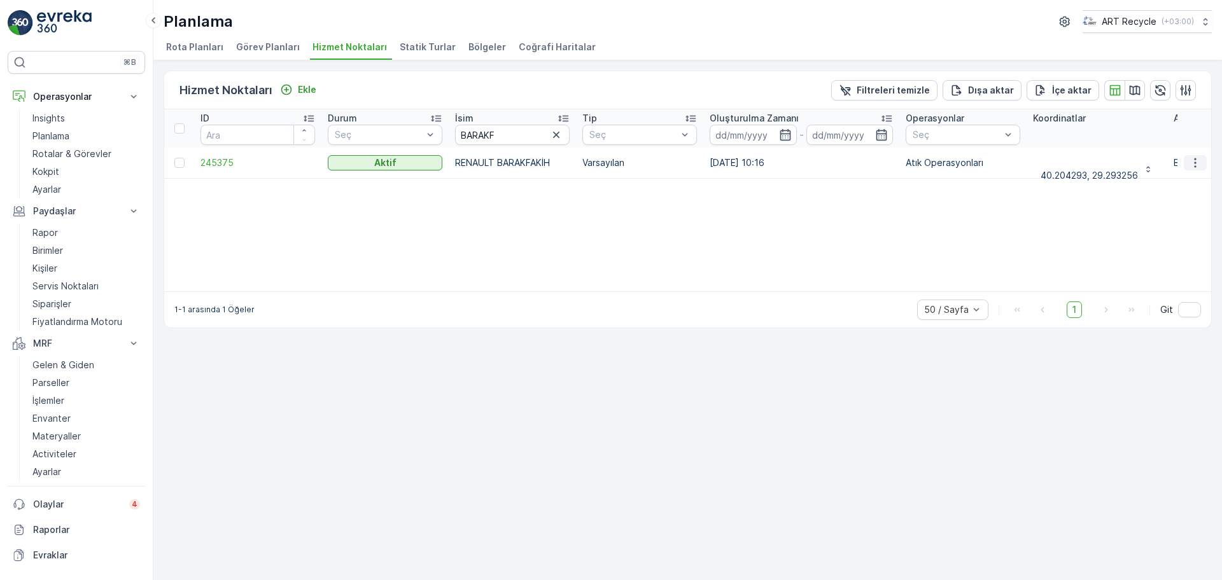
click at [1198, 162] on icon "button" at bounding box center [1195, 163] width 13 height 13
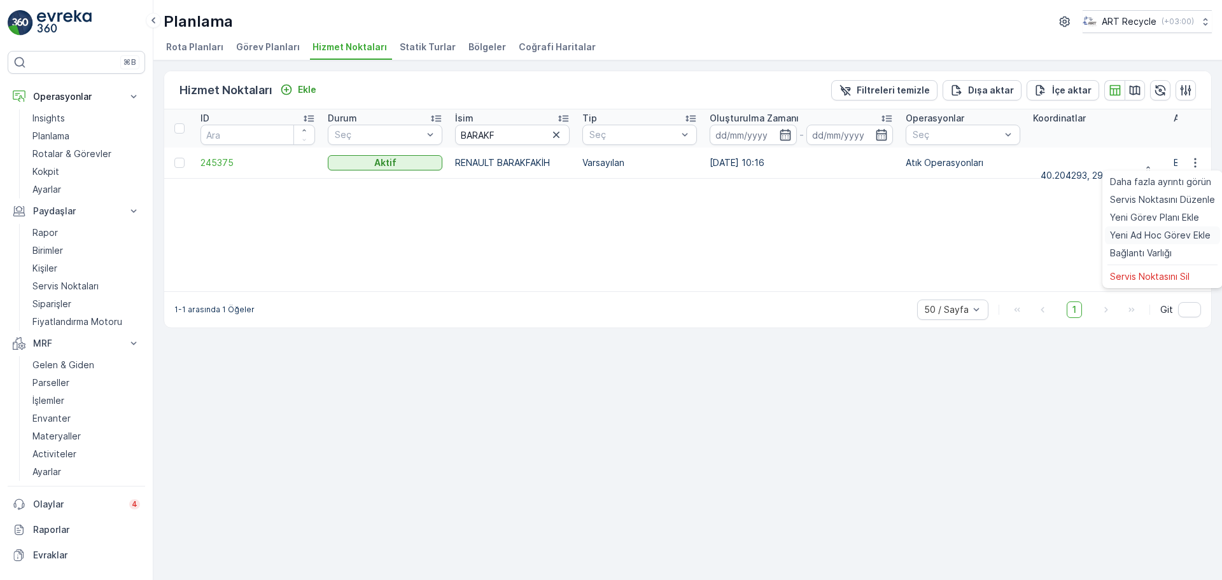
click at [1144, 230] on span "Yeni Ad Hoc Görev Ekle" at bounding box center [1160, 235] width 101 height 13
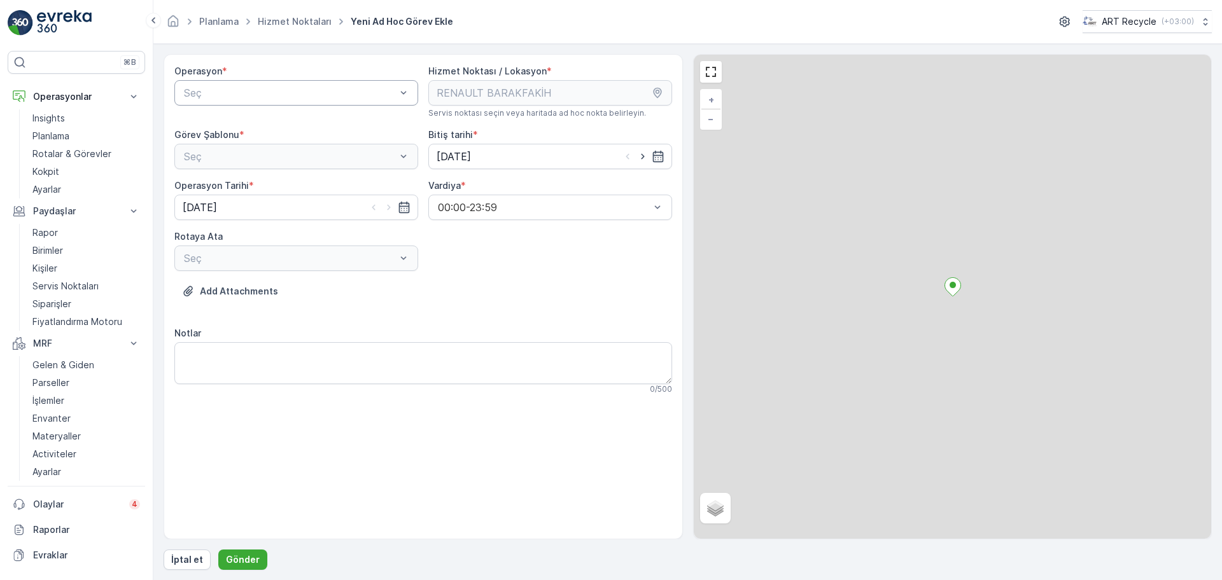
click at [241, 81] on div "Seç" at bounding box center [296, 92] width 244 height 25
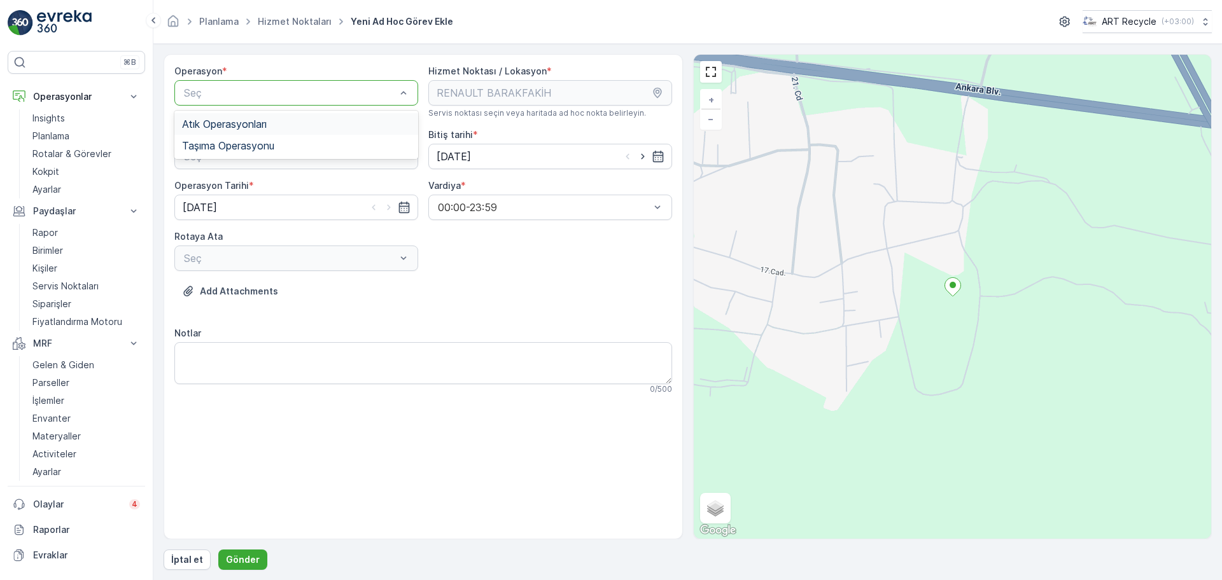
click at [240, 118] on span "Atık Operasyonları" at bounding box center [224, 123] width 85 height 11
click at [260, 189] on div "Atık Toplama" at bounding box center [296, 187] width 228 height 11
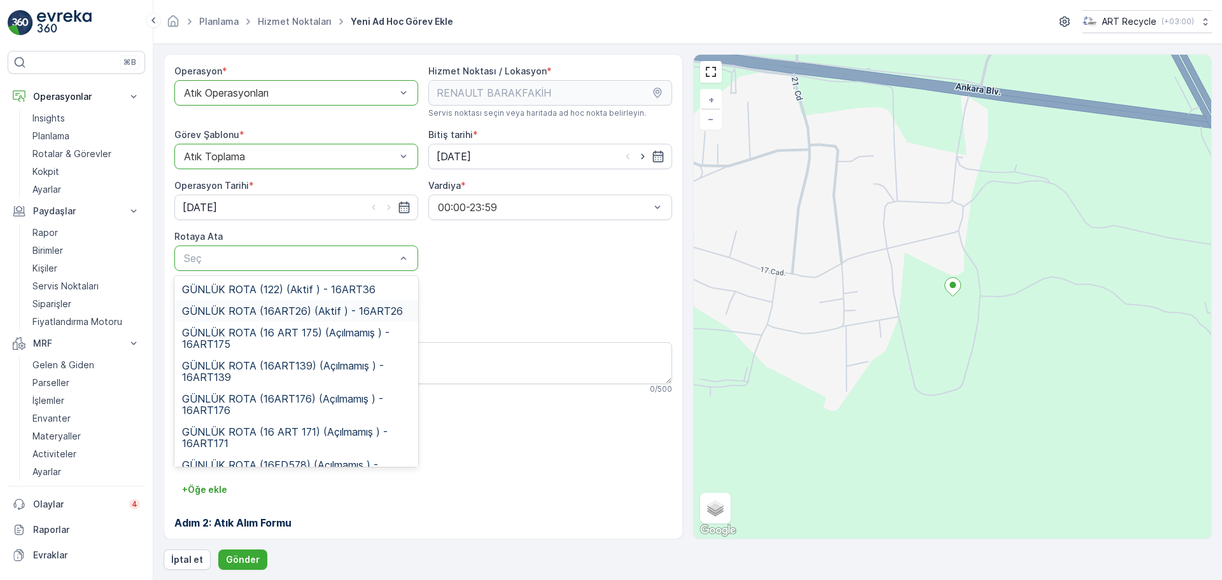
click at [328, 311] on span "GÜNLÜK ROTA (16ART26) (Aktif ) - 16ART26" at bounding box center [292, 310] width 221 height 11
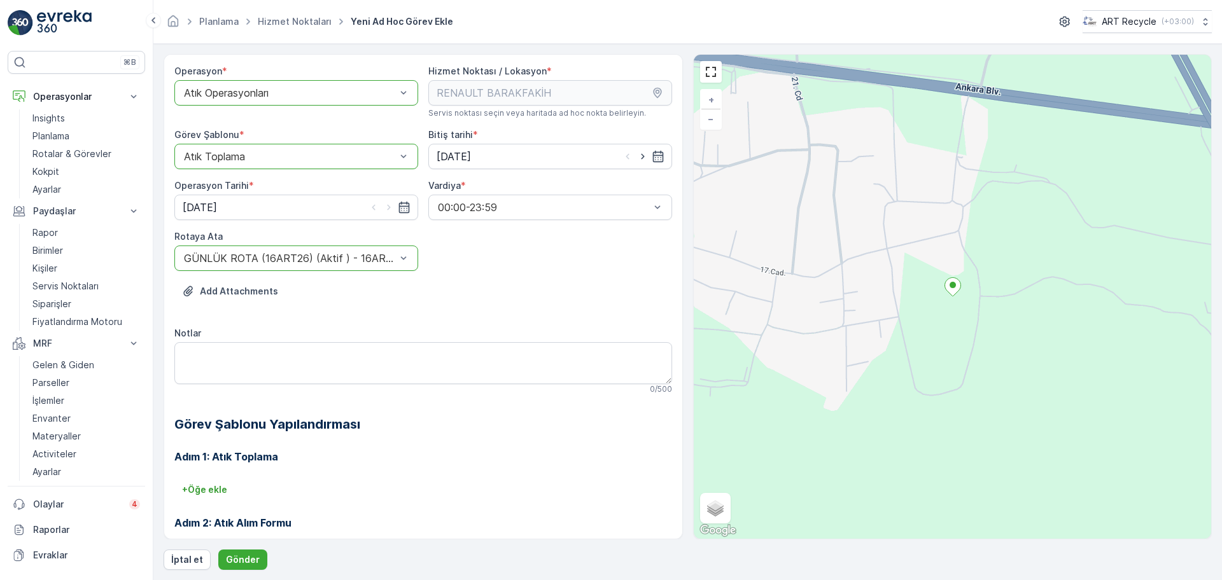
click at [516, 303] on div "Add Attachments" at bounding box center [423, 299] width 498 height 36
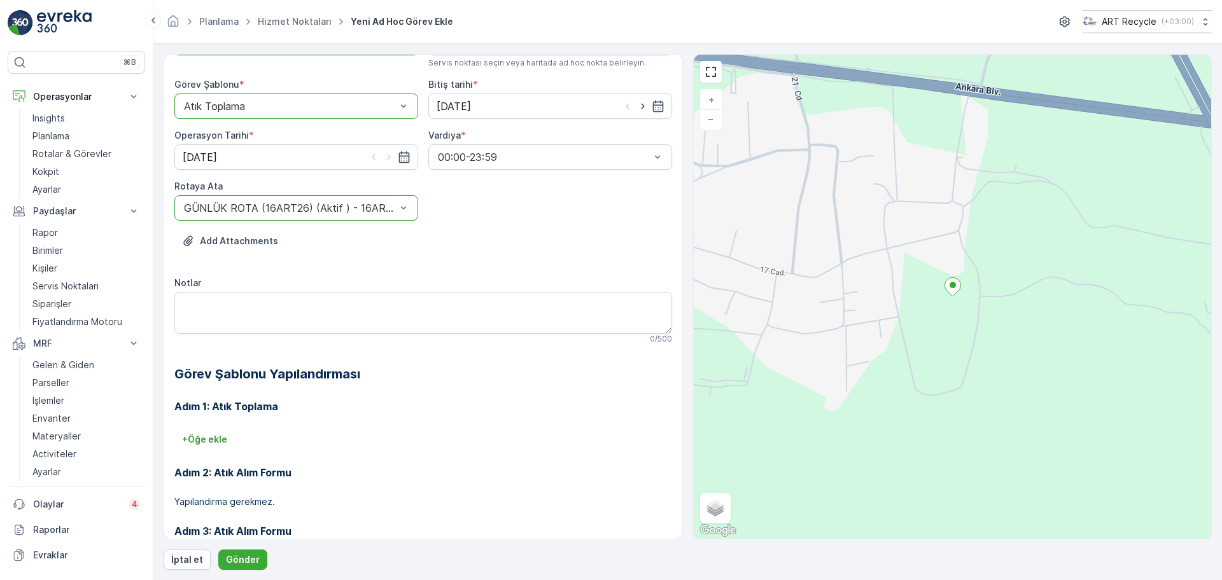
scroll to position [109, 0]
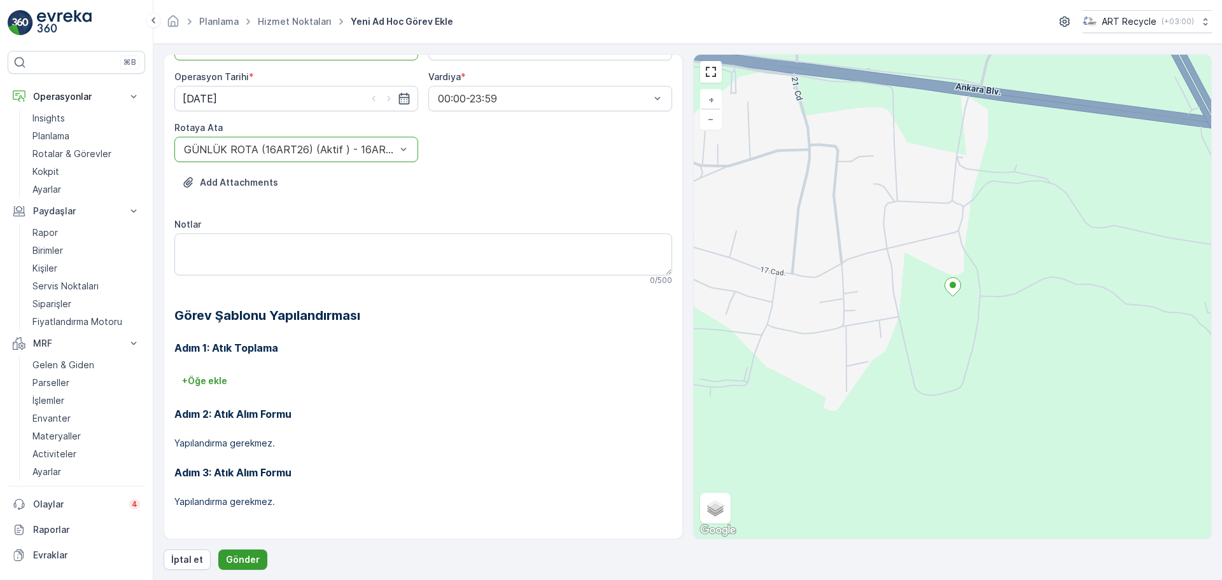
click at [239, 558] on p "Gönder" at bounding box center [243, 560] width 34 height 13
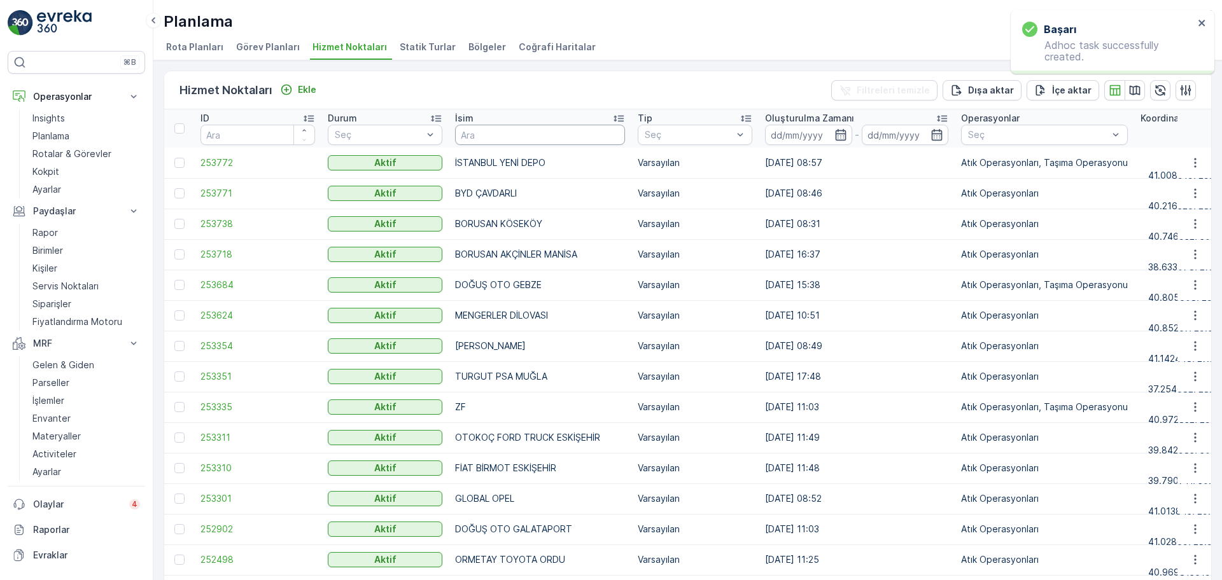
click at [493, 138] on input "text" at bounding box center [540, 135] width 170 height 20
click at [1189, 160] on icon "button" at bounding box center [1195, 163] width 13 height 13
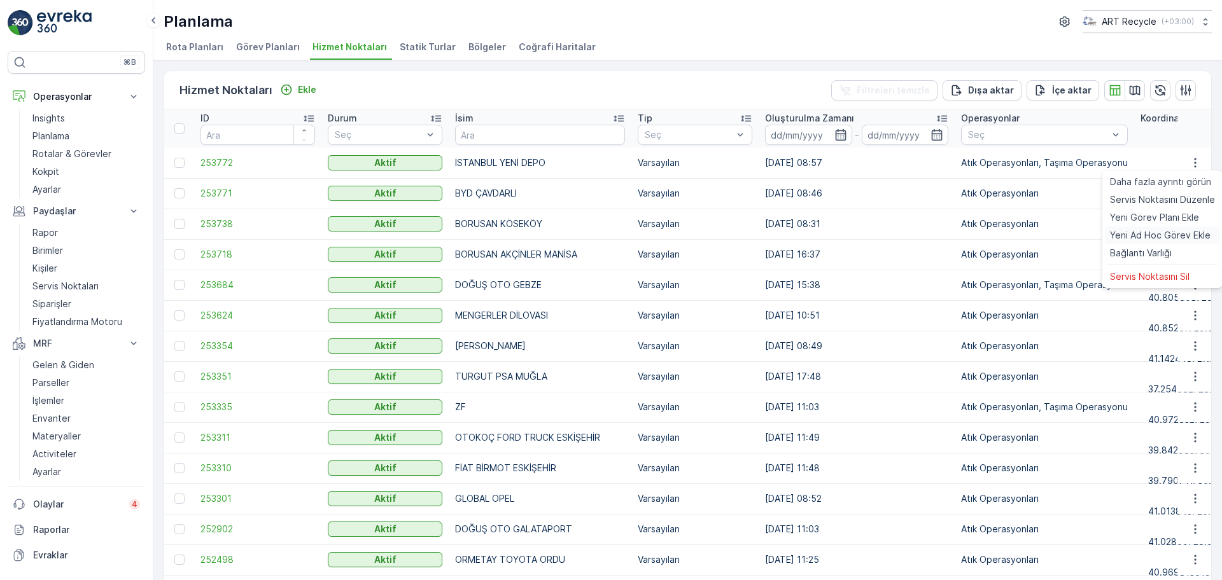
click at [1126, 230] on span "Yeni Ad Hoc Görev Ekle" at bounding box center [1160, 235] width 101 height 13
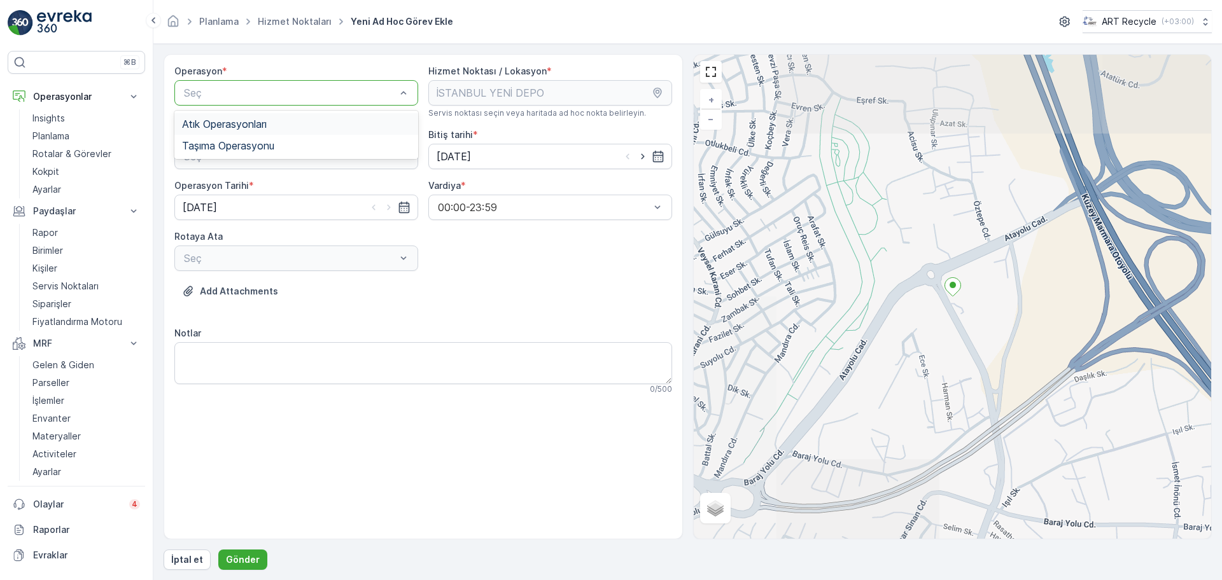
click at [262, 125] on span "Atık Operasyonları" at bounding box center [224, 123] width 85 height 11
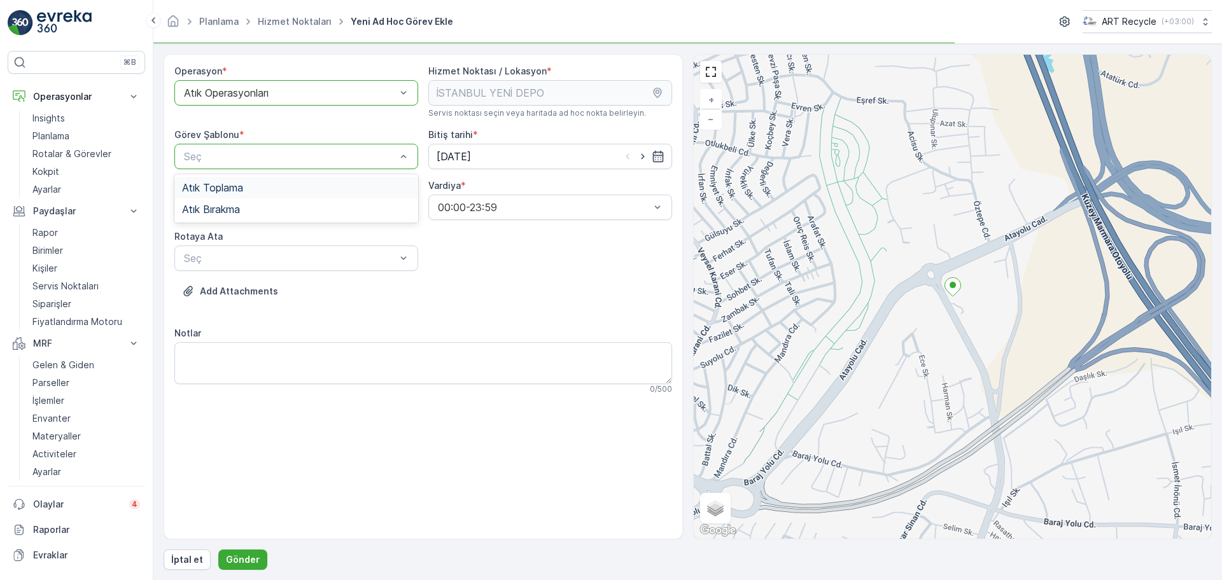
click at [280, 192] on div "Atık Toplama" at bounding box center [296, 187] width 228 height 11
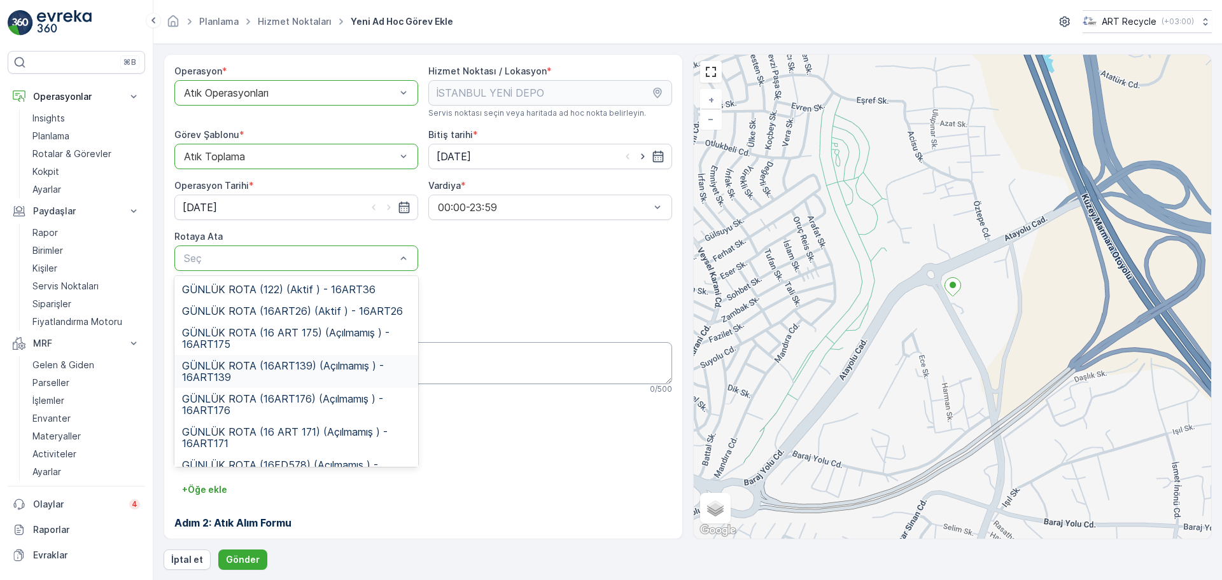
click at [324, 363] on span "GÜNLÜK ROTA (16ART139) (Açılmamış ) - 16ART139" at bounding box center [296, 371] width 228 height 23
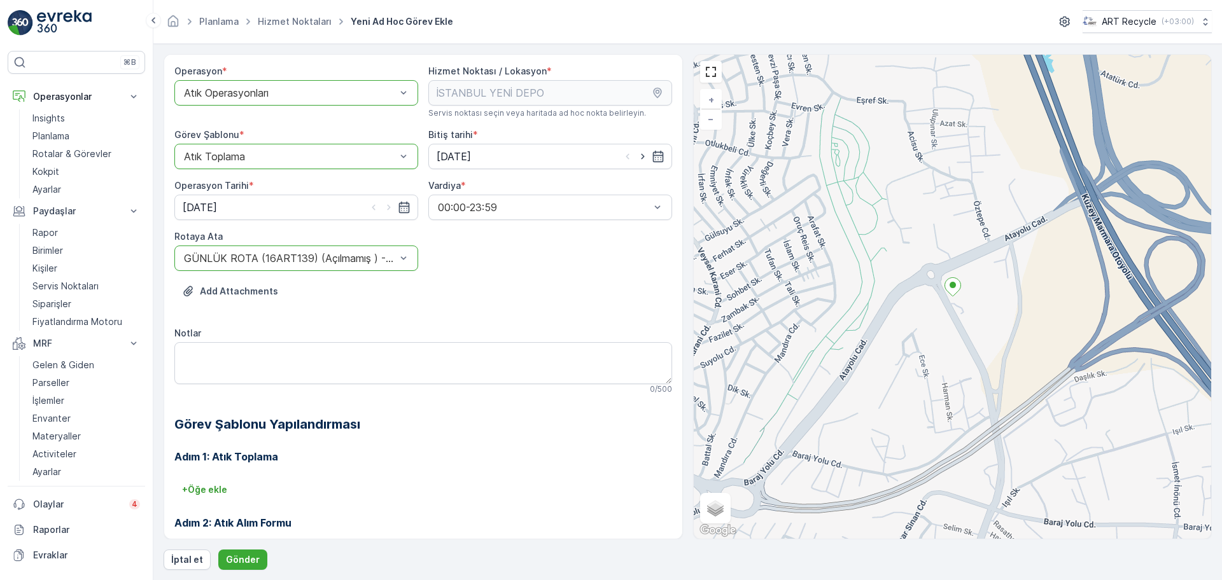
click at [498, 284] on div "Add Attachments" at bounding box center [423, 299] width 498 height 36
click at [248, 557] on p "Gönder" at bounding box center [243, 560] width 34 height 13
